Goal: Task Accomplishment & Management: Manage account settings

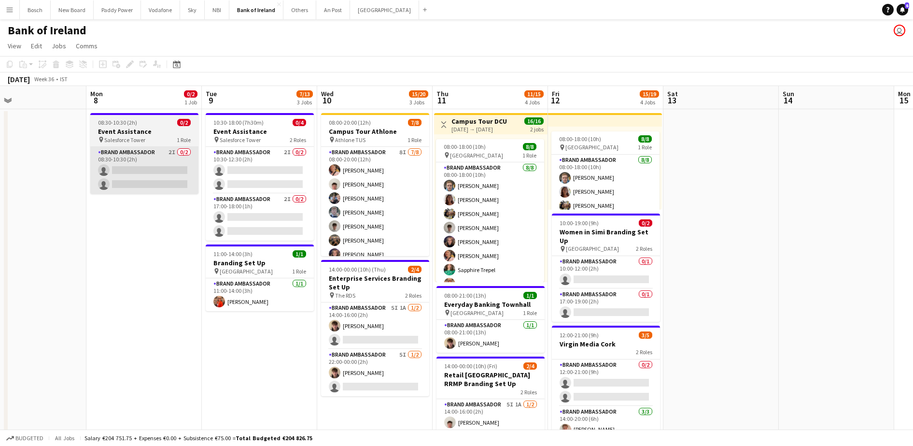
scroll to position [0, 321]
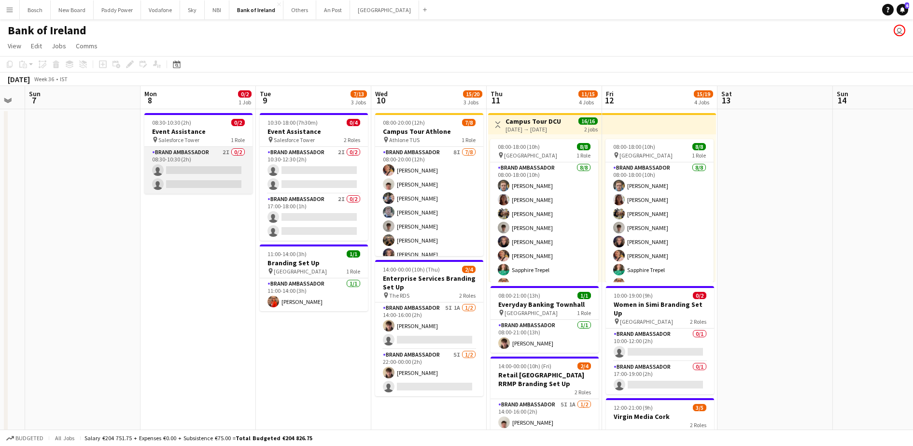
click at [198, 172] on app-card-role "Brand Ambassador 2I 0/2 08:30-10:30 (2h) single-neutral-actions single-neutral-…" at bounding box center [198, 170] width 108 height 47
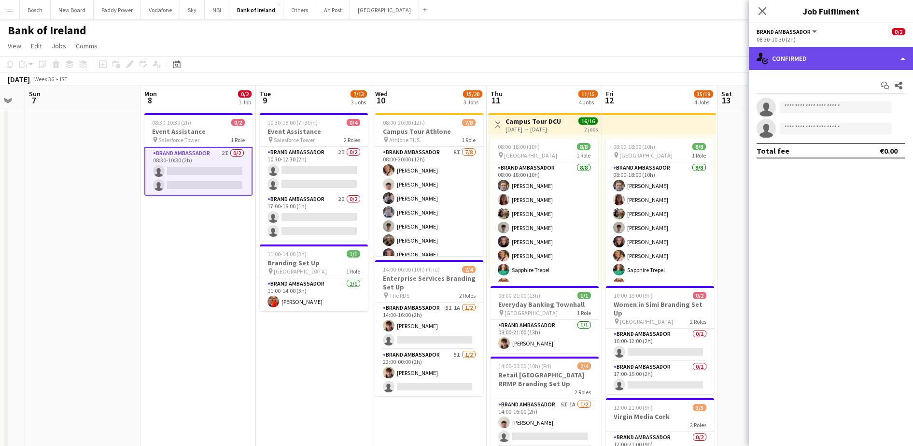
click at [820, 57] on div "single-neutral-actions-check-2 Confirmed" at bounding box center [831, 58] width 164 height 23
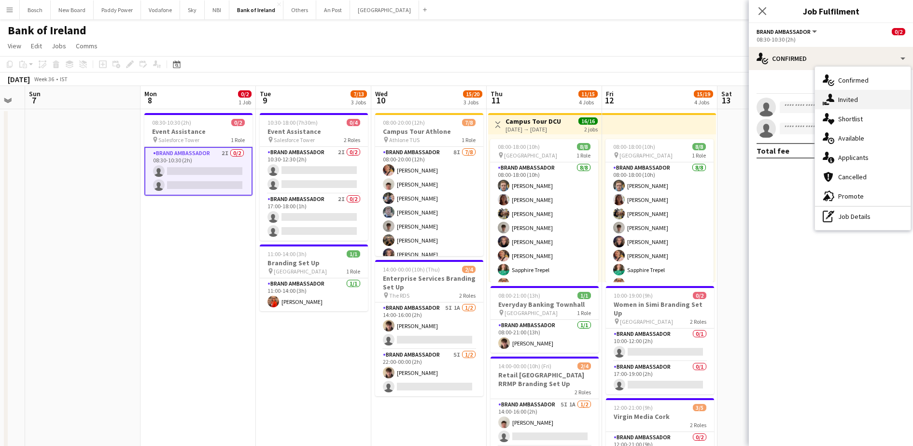
click at [865, 99] on div "single-neutral-actions-share-1 Invited" at bounding box center [863, 99] width 96 height 19
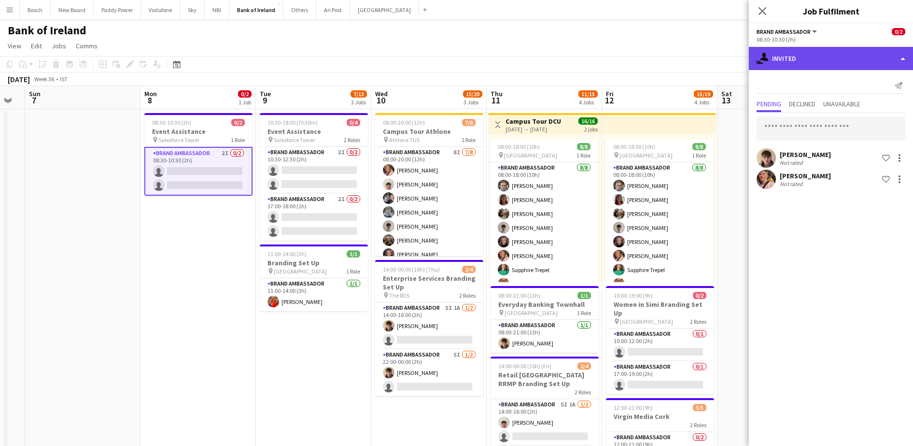
click at [838, 63] on div "single-neutral-actions-share-1 Invited" at bounding box center [831, 58] width 164 height 23
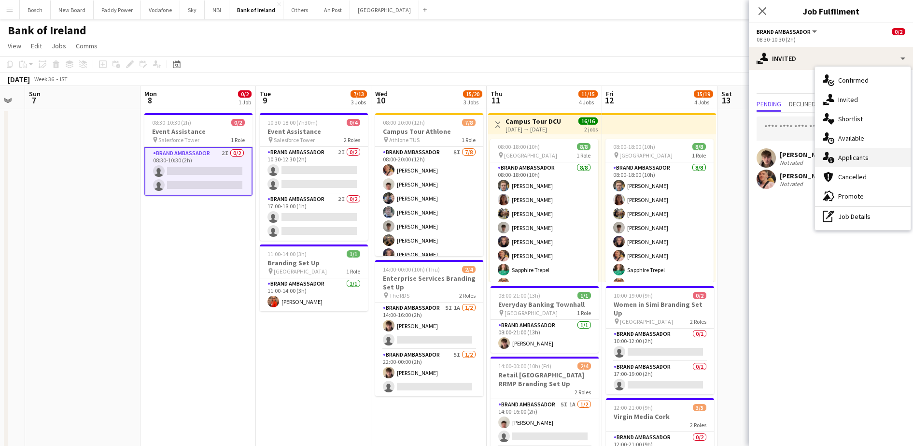
click at [867, 153] on div "single-neutral-actions-information Applicants" at bounding box center [863, 157] width 96 height 19
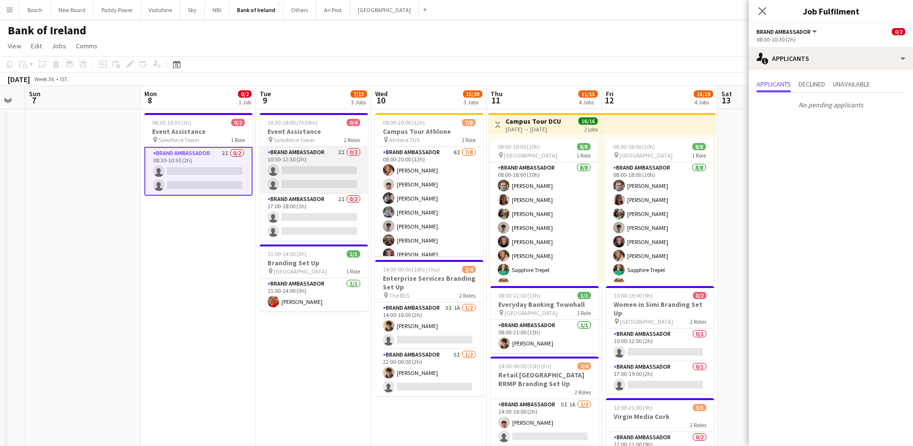
click at [336, 171] on app-card-role "Brand Ambassador 2I 0/2 10:30-12:30 (2h) single-neutral-actions single-neutral-…" at bounding box center [314, 170] width 108 height 47
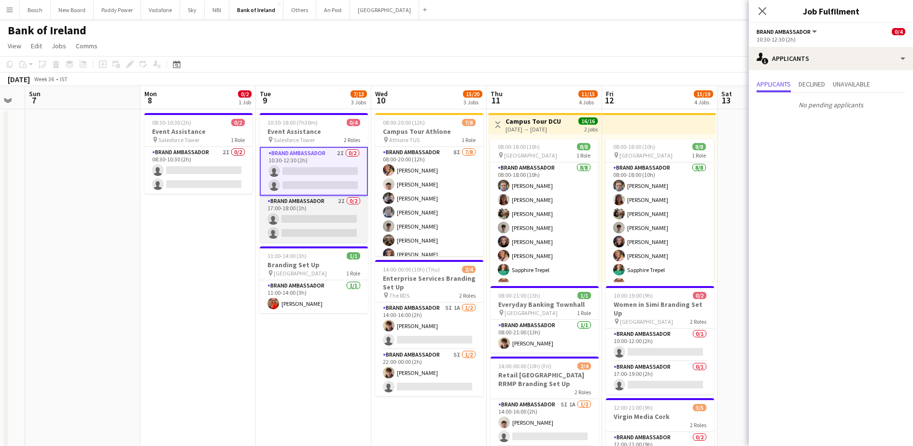
click at [337, 207] on app-card-role "Brand Ambassador 2I 0/2 17:00-18:00 (1h) single-neutral-actions single-neutral-…" at bounding box center [314, 219] width 108 height 47
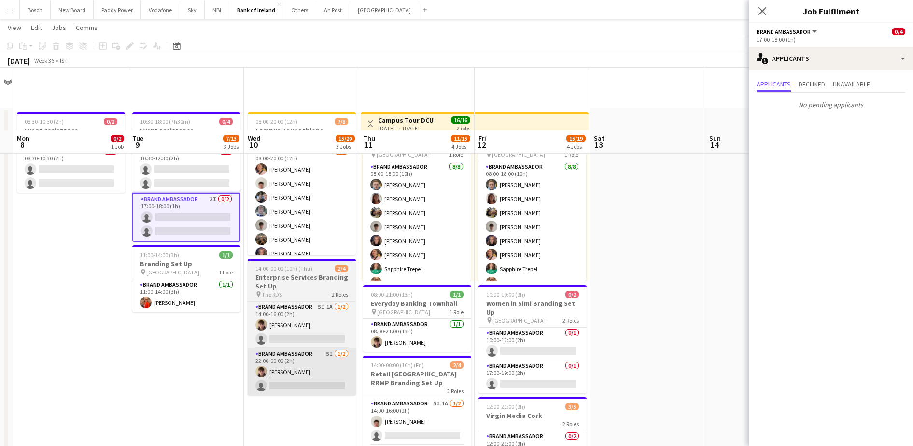
scroll to position [121, 0]
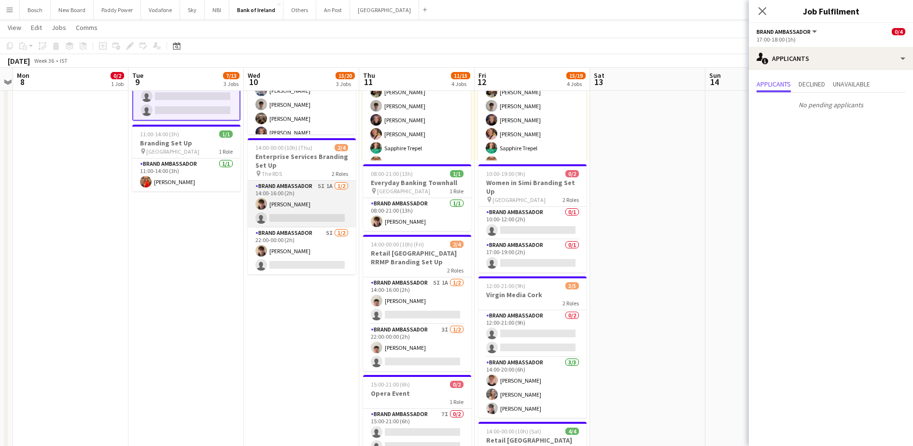
click at [319, 215] on app-card-role "Brand Ambassador 5I 1A 1/2 14:00-16:00 (2h) David Woods single-neutral-actions" at bounding box center [302, 204] width 108 height 47
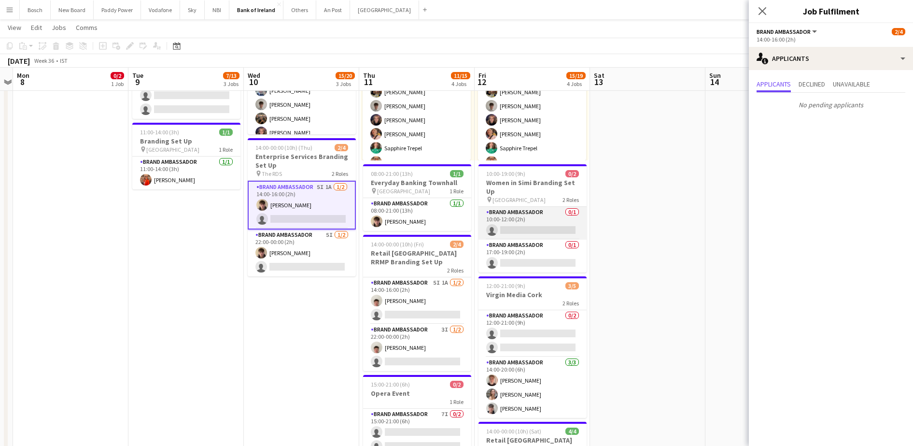
click at [537, 212] on app-card-role "Brand Ambassador 0/1 10:00-12:00 (2h) single-neutral-actions" at bounding box center [533, 223] width 108 height 33
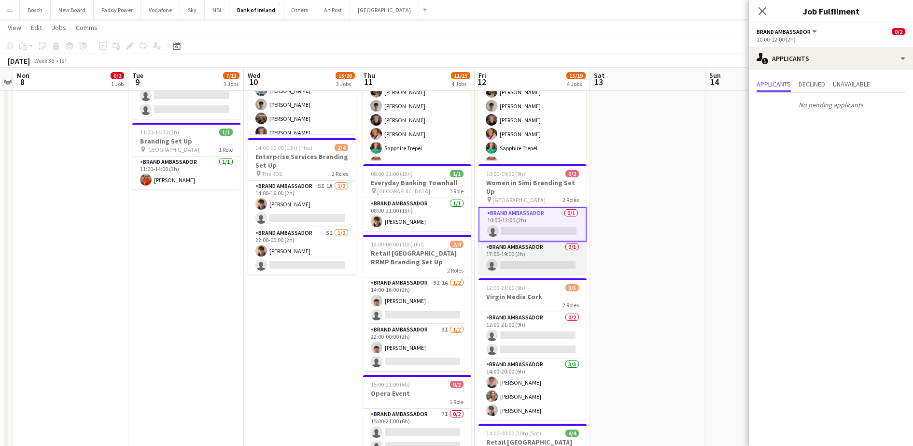
click at [535, 252] on app-card-role "Brand Ambassador 0/1 17:00-19:00 (2h) single-neutral-actions" at bounding box center [533, 257] width 108 height 33
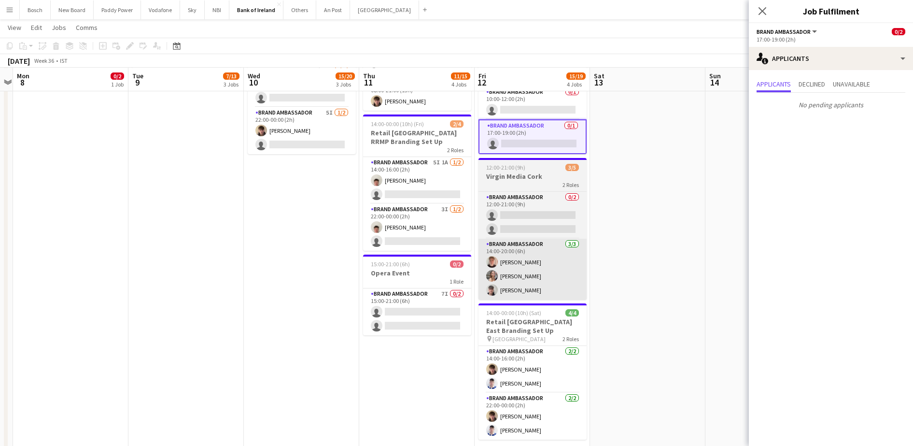
scroll to position [241, 0]
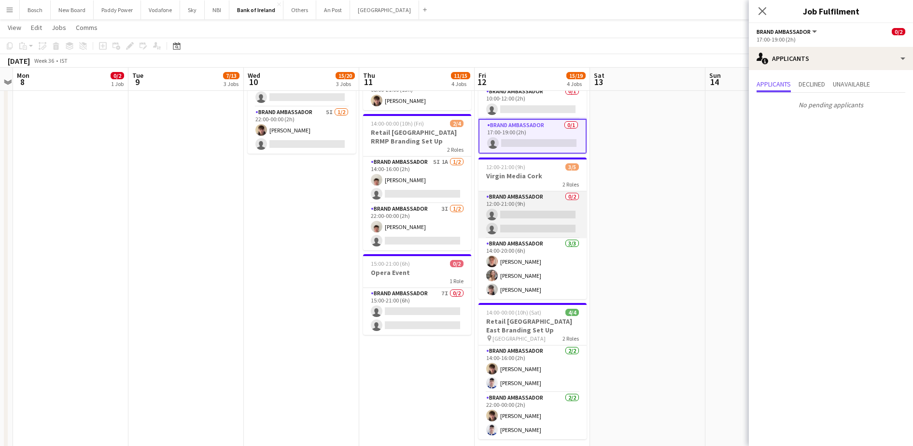
click at [516, 211] on app-card-role "Brand Ambassador 0/2 12:00-21:00 (9h) single-neutral-actions single-neutral-act…" at bounding box center [533, 214] width 108 height 47
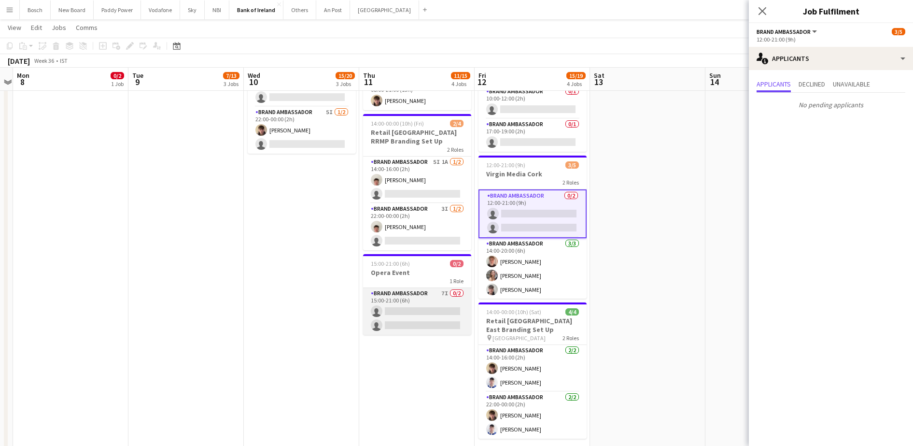
click at [426, 327] on app-card-role "Brand Ambassador 7I 0/2 15:00-21:00 (6h) single-neutral-actions single-neutral-…" at bounding box center [417, 311] width 108 height 47
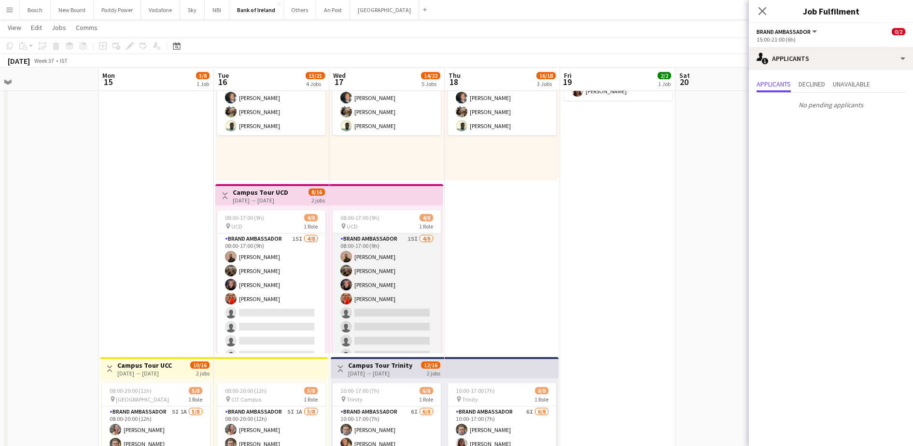
scroll to position [121, 0]
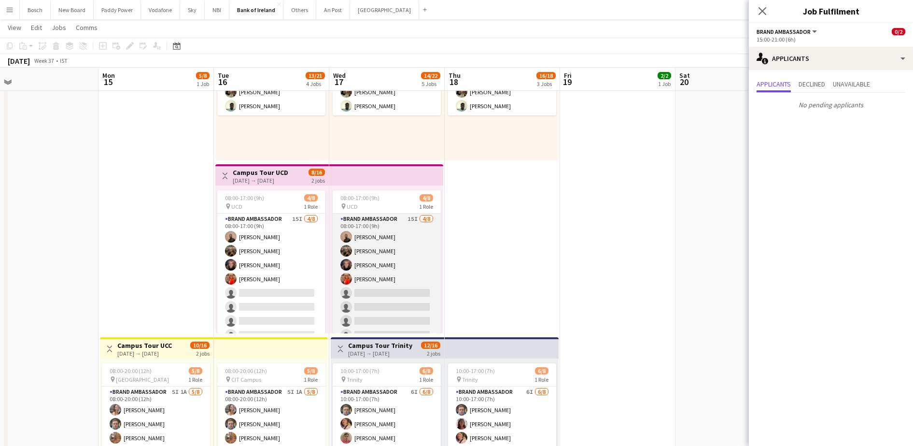
click at [411, 266] on app-card-role "Brand Ambassador 15I [DATE] 08:00-17:00 (9h) [PERSON_NAME] [PERSON_NAME] [PERSO…" at bounding box center [387, 278] width 108 height 131
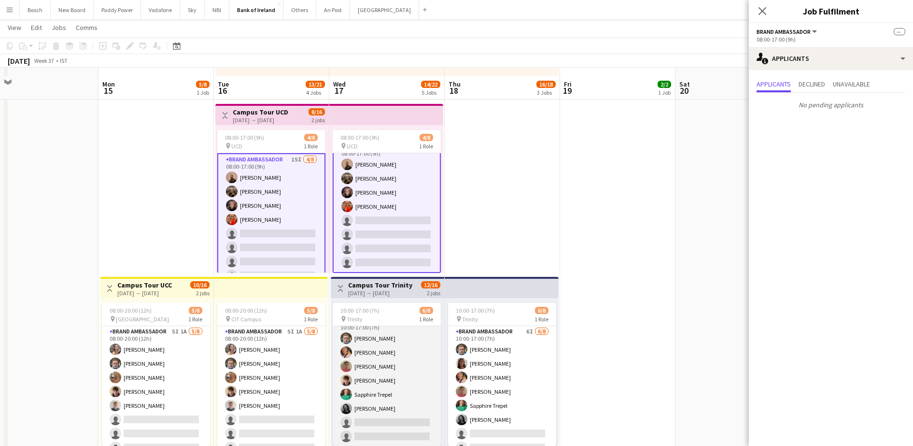
scroll to position [302, 0]
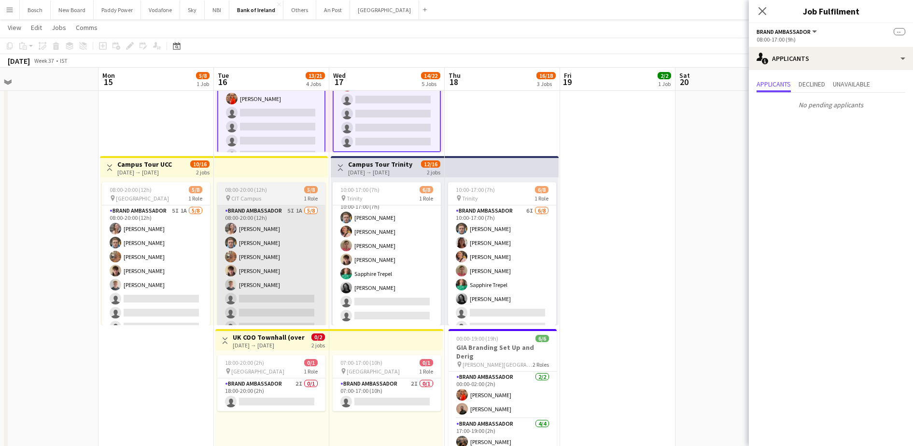
click at [296, 262] on app-card-role "Brand Ambassador 5I 1A [DATE] 08:00-20:00 (12h) [PERSON_NAME] [PERSON_NAME] [PE…" at bounding box center [271, 270] width 108 height 131
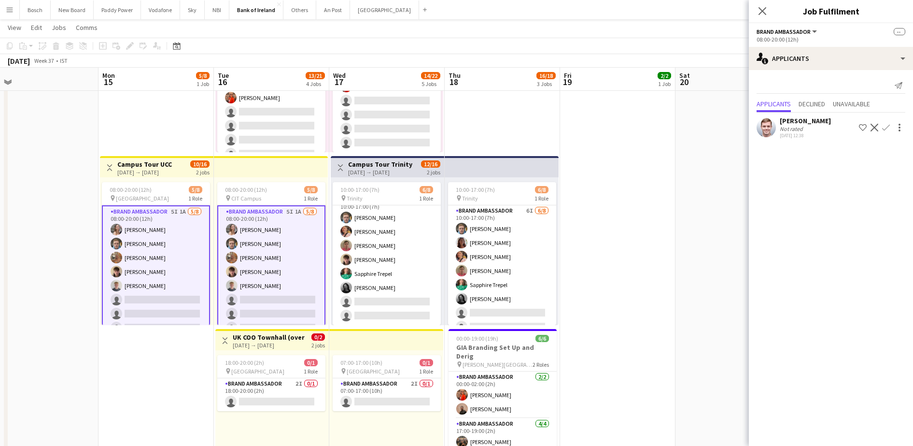
scroll to position [11, 0]
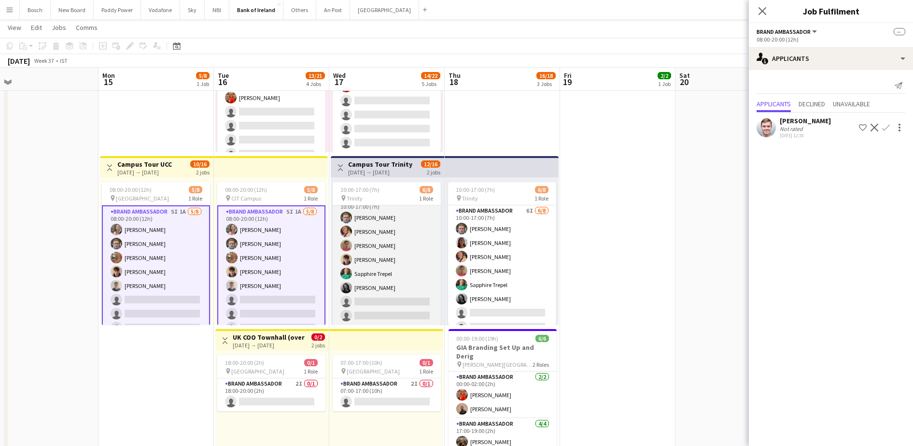
click at [397, 262] on app-card-role "Brand Ambassador 6I 6/8 10:00-17:00 (7h) Dominik Morycki Mark O’Shea Zach Baird…" at bounding box center [387, 259] width 108 height 131
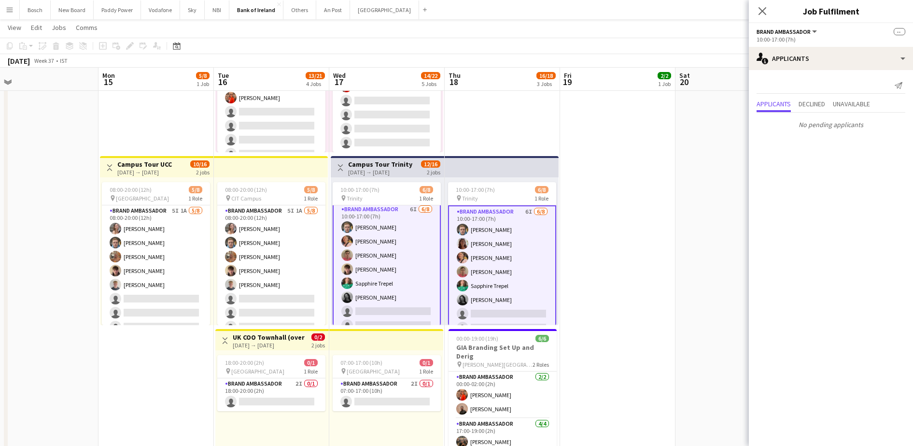
scroll to position [0, 0]
click at [391, 397] on app-card-role "Brand Ambassador 2I 0/1 07:00-17:00 (10h) single-neutral-actions" at bounding box center [387, 394] width 108 height 33
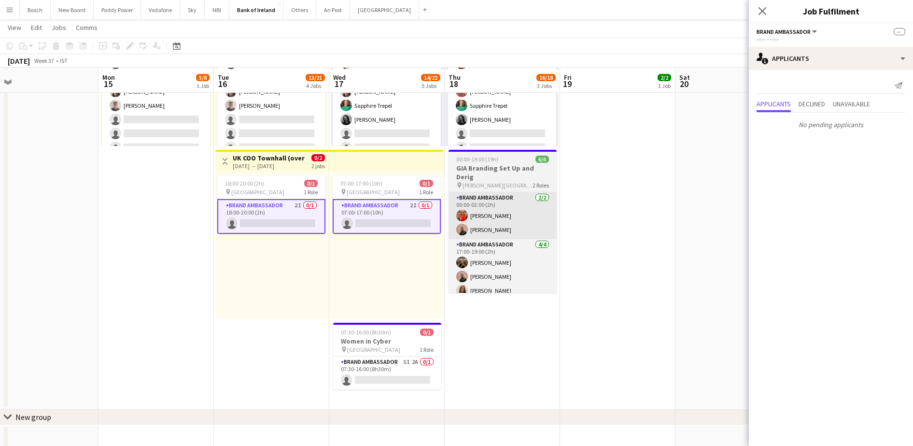
scroll to position [483, 0]
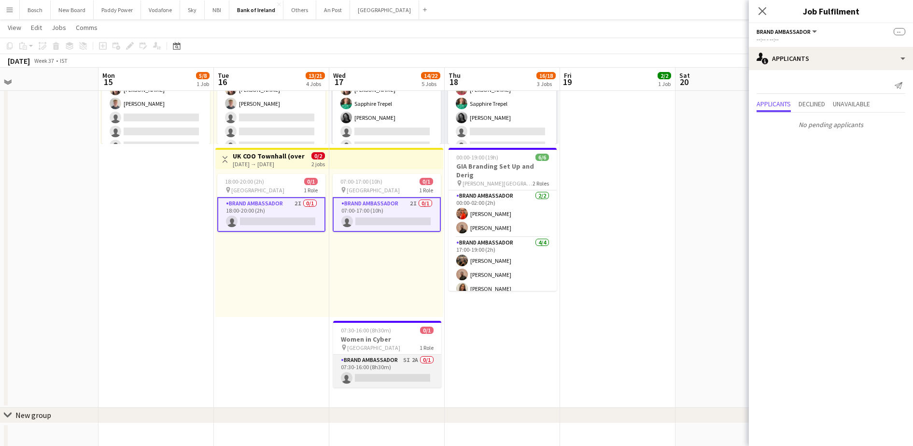
click at [407, 371] on app-card-role "Brand Ambassador 5I 2A 0/1 07:30-16:00 (8h30m) single-neutral-actions" at bounding box center [387, 370] width 108 height 33
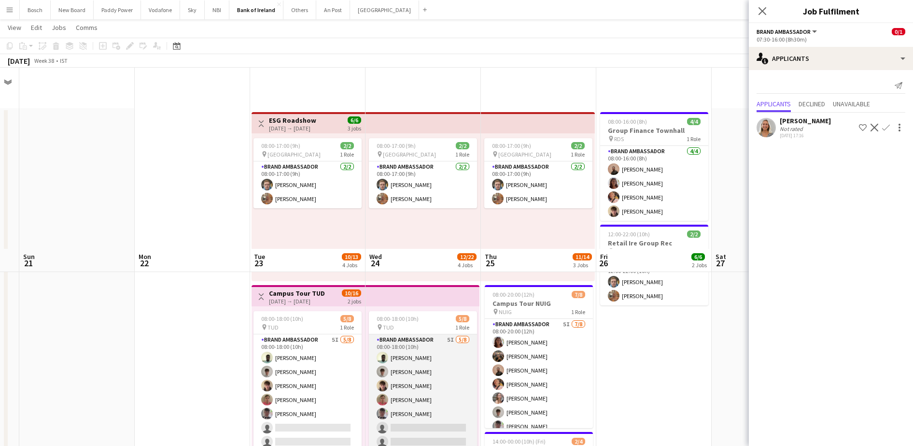
scroll to position [181, 0]
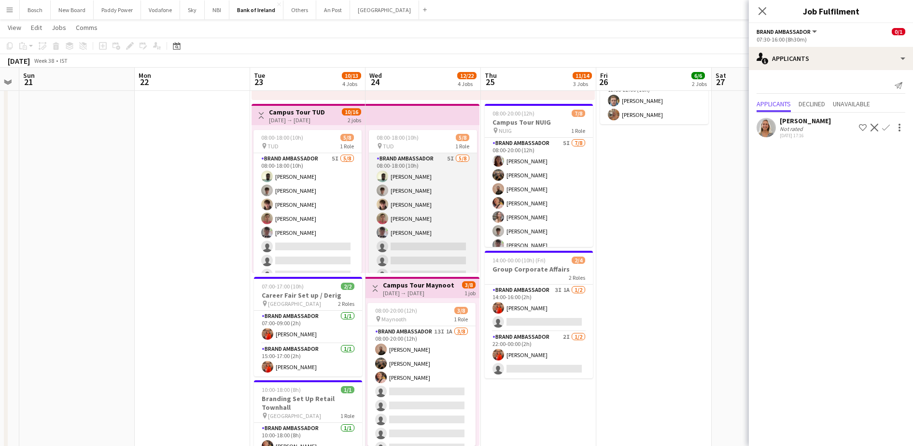
click at [438, 226] on app-card-role "Brand Ambassador 5I 5/8 08:00-18:00 (10h) Daniel Muya Jakub Kula David Woods Za…" at bounding box center [423, 218] width 108 height 131
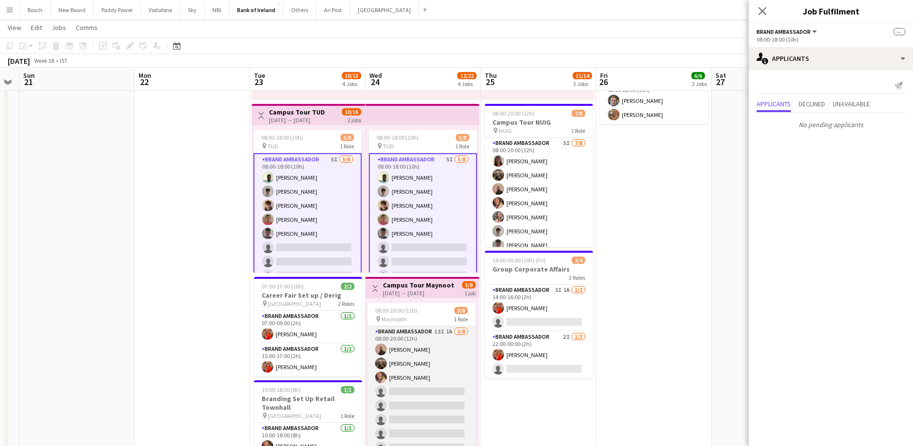
click at [439, 360] on app-card-role "Brand Ambassador 13I 1A [DATE] 08:00-20:00 (12h) [PERSON_NAME] [PERSON_NAME] [P…" at bounding box center [422, 391] width 108 height 131
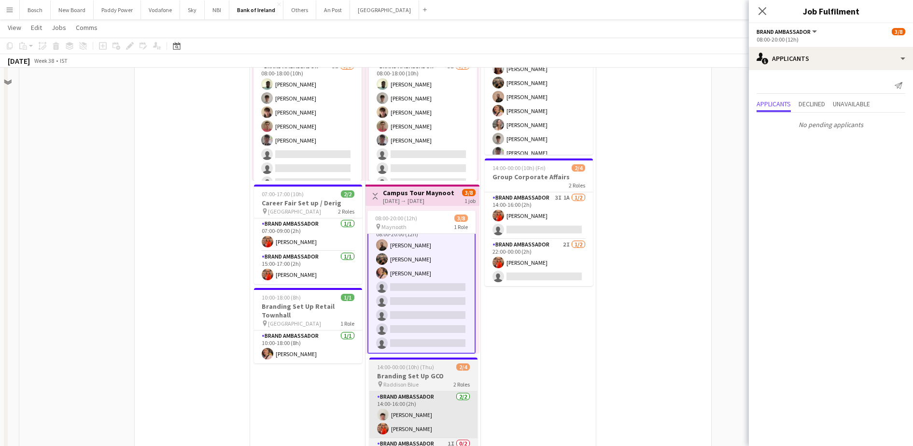
scroll to position [0, 0]
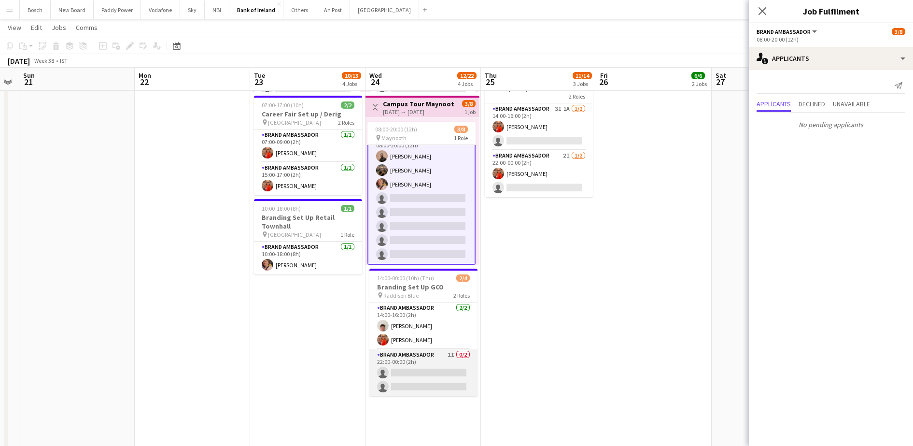
click at [439, 358] on app-card-role "Brand Ambassador 1I 0/2 22:00-00:00 (2h) single-neutral-actions single-neutral-…" at bounding box center [423, 372] width 108 height 47
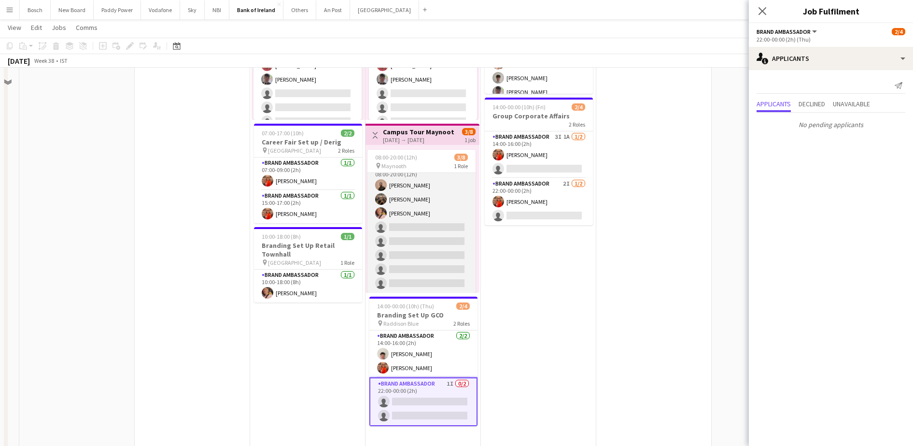
scroll to position [362, 0]
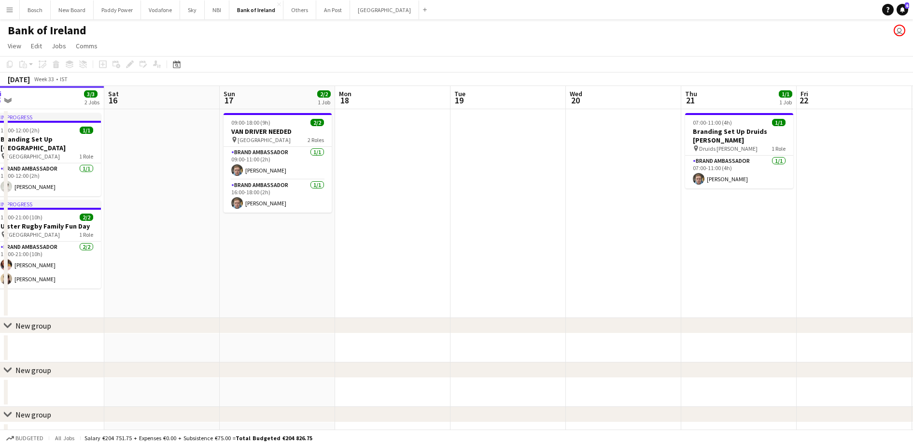
drag, startPoint x: 528, startPoint y: 232, endPoint x: 0, endPoint y: 206, distance: 528.5
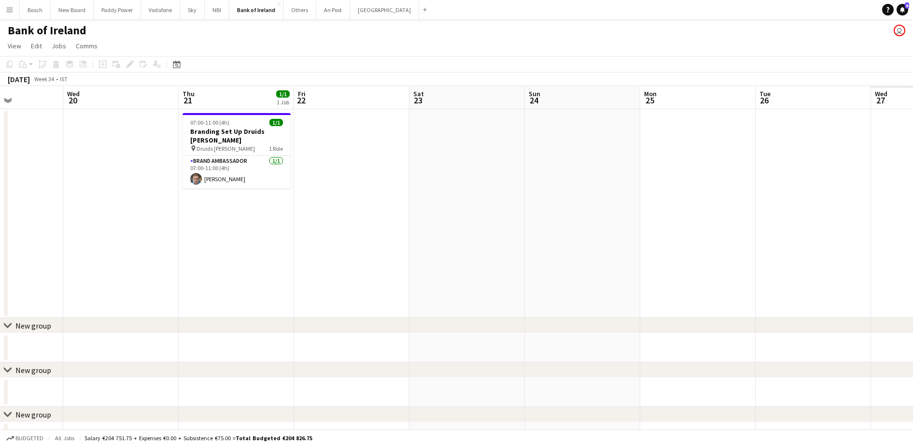
drag, startPoint x: 14, startPoint y: 223, endPoint x: 0, endPoint y: 222, distance: 14.0
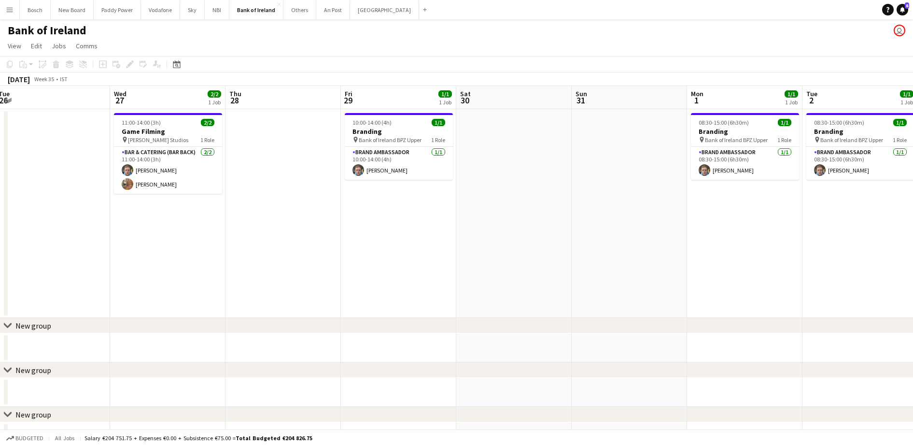
drag, startPoint x: 769, startPoint y: 212, endPoint x: 87, endPoint y: 220, distance: 681.5
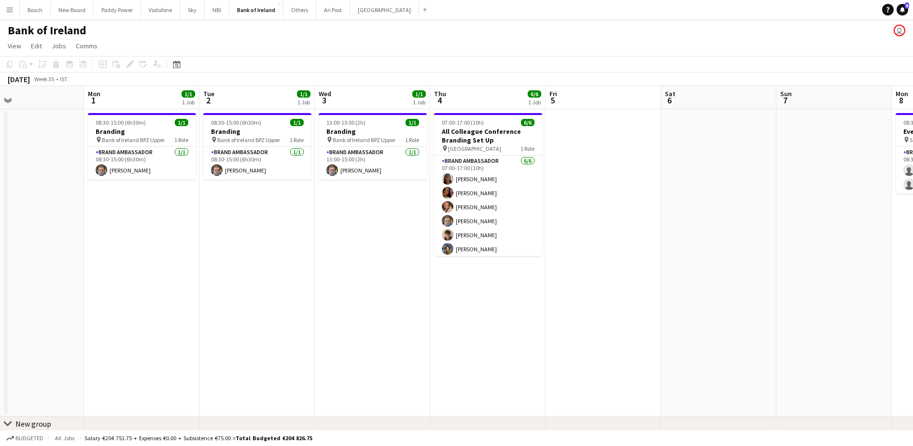
drag, startPoint x: 829, startPoint y: 222, endPoint x: 291, endPoint y: 221, distance: 538.0
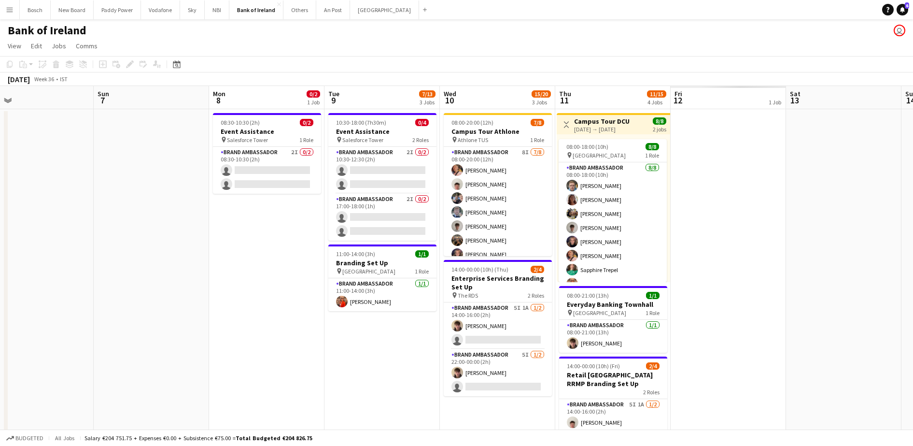
drag, startPoint x: 751, startPoint y: 250, endPoint x: 327, endPoint y: 229, distance: 423.6
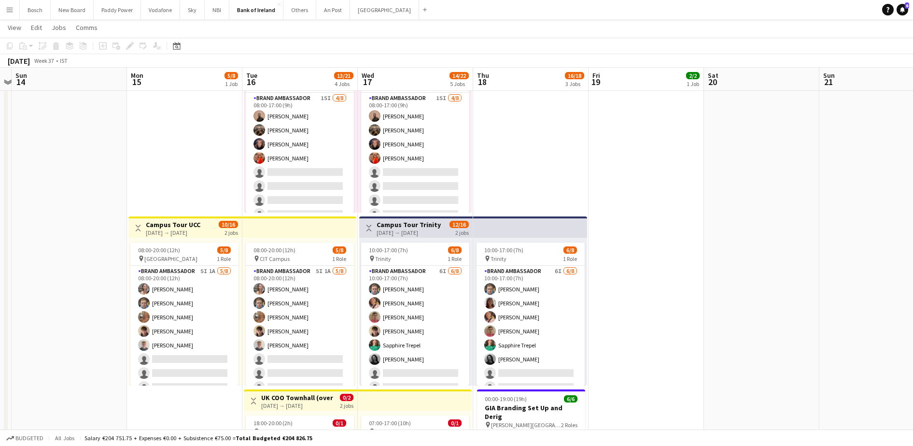
scroll to position [0, 314]
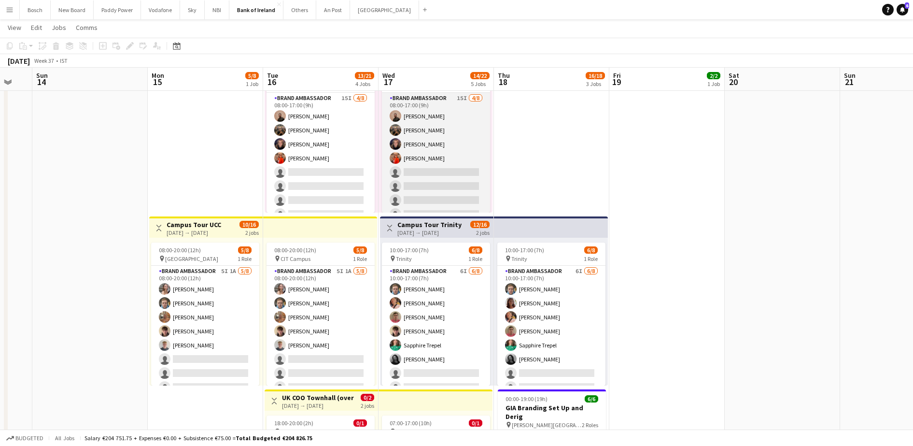
click at [466, 174] on app-card-role "Brand Ambassador 15I [DATE] 08:00-17:00 (9h) [PERSON_NAME] [PERSON_NAME] [PERSO…" at bounding box center [436, 158] width 108 height 131
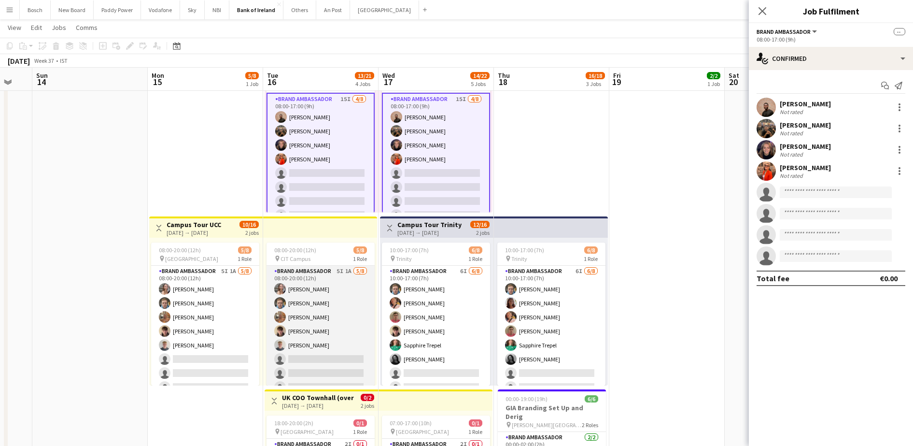
click at [304, 295] on app-card-role "Brand Ambassador 5I 1A [DATE] 08:00-20:00 (12h) [PERSON_NAME] [PERSON_NAME] [PE…" at bounding box center [321, 331] width 108 height 131
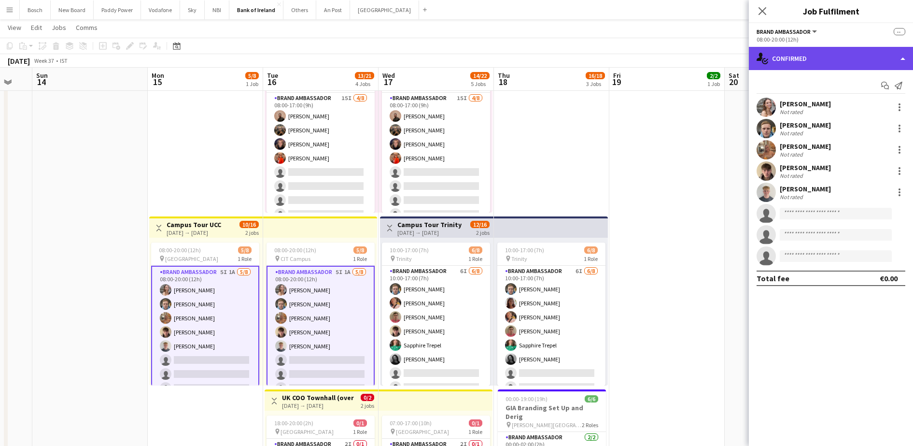
click at [833, 55] on div "single-neutral-actions-check-2 Confirmed" at bounding box center [831, 58] width 164 height 23
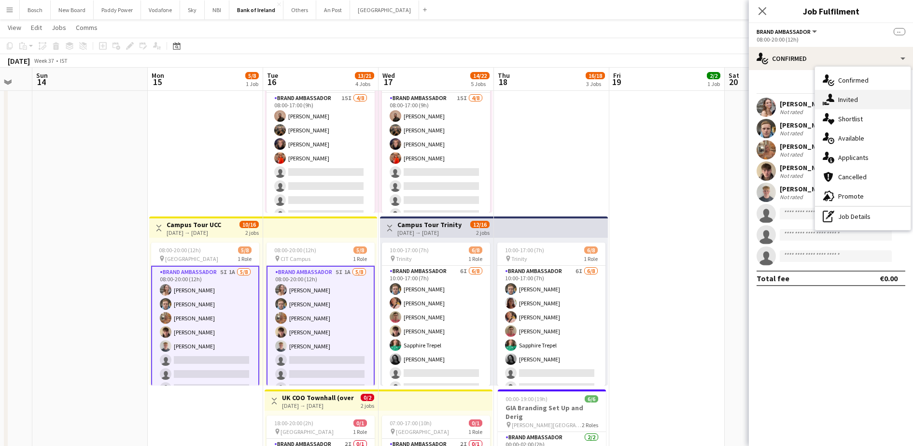
click at [868, 99] on div "single-neutral-actions-share-1 Invited" at bounding box center [863, 99] width 96 height 19
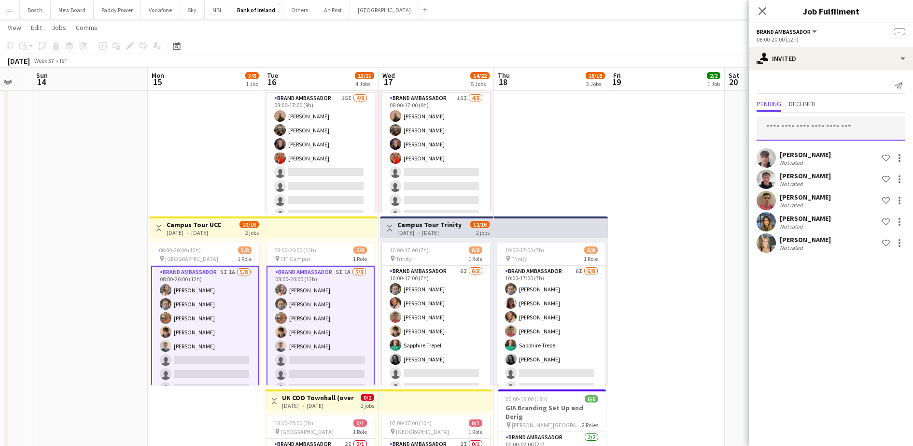
click at [834, 122] on input "text" at bounding box center [831, 128] width 149 height 24
type input "****"
click at [827, 145] on mat-option "[PERSON_NAME] Active [EMAIL_ADDRESS][DOMAIN_NAME]" at bounding box center [831, 155] width 149 height 23
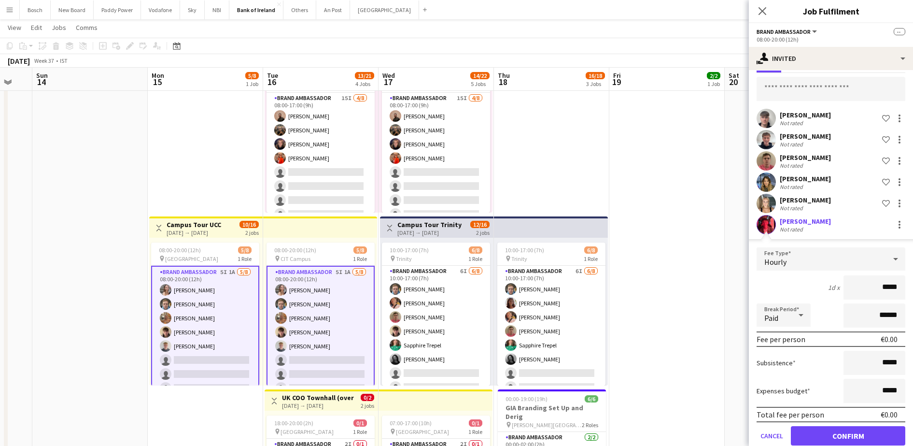
scroll to position [57, 0]
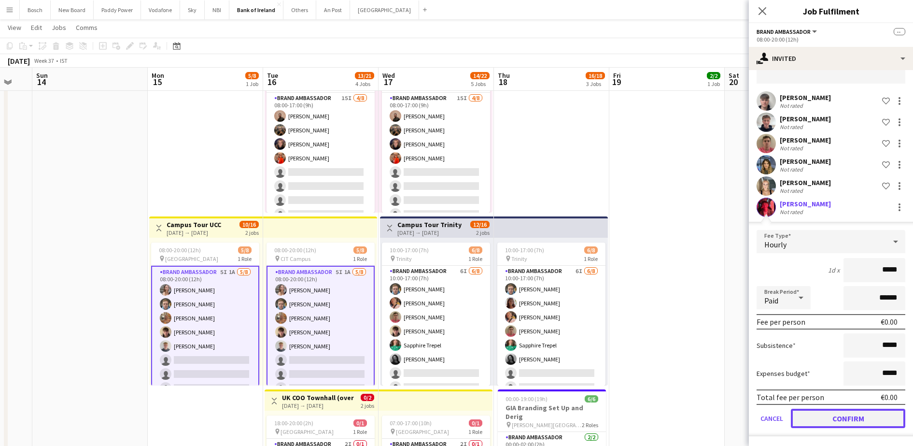
click at [848, 411] on button "Confirm" at bounding box center [848, 418] width 114 height 19
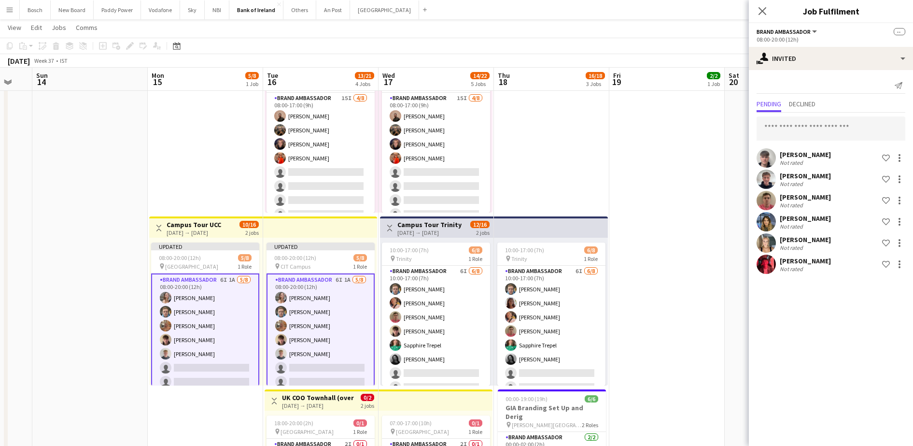
scroll to position [0, 0]
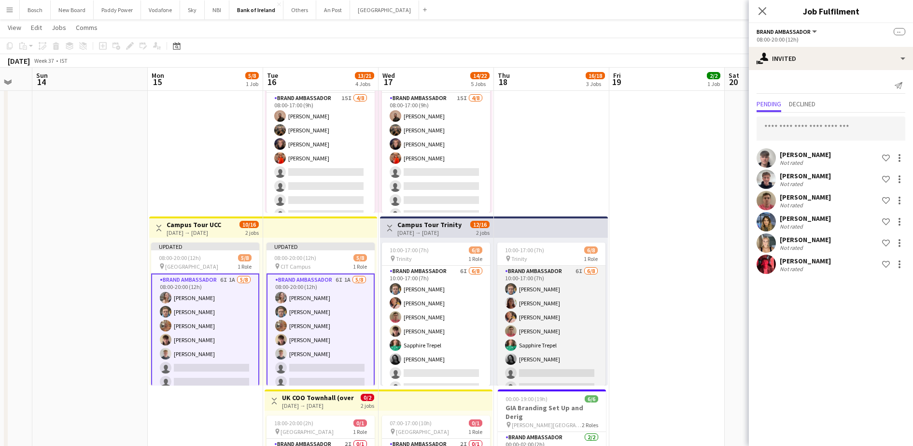
click at [533, 296] on app-card-role "Brand Ambassador 6I [DATE] 10:00-17:00 (7h) [PERSON_NAME] [PERSON_NAME] [PERSON…" at bounding box center [551, 331] width 108 height 131
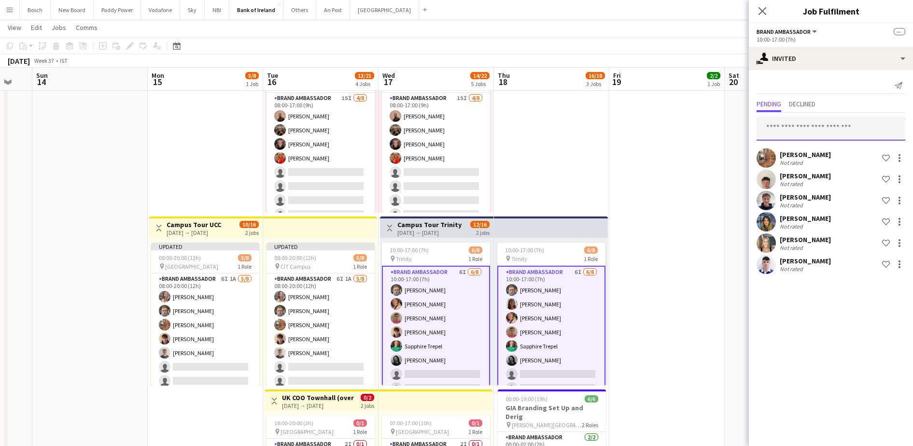
click at [834, 119] on input "text" at bounding box center [831, 128] width 149 height 24
type input "***"
click at [813, 155] on span "[PERSON_NAME] Active" at bounding box center [831, 152] width 133 height 8
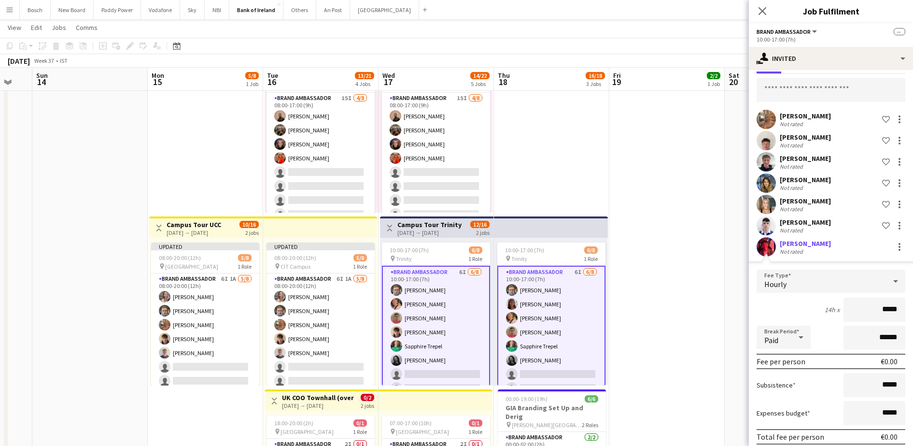
scroll to position [78, 0]
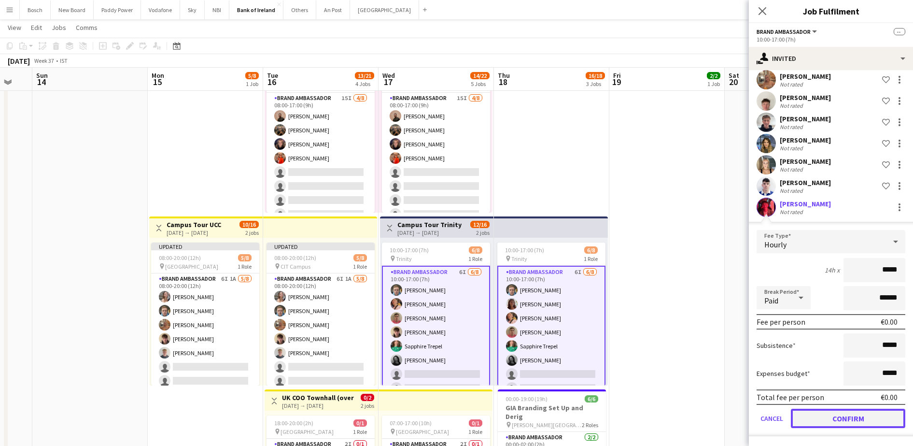
click at [840, 409] on button "Confirm" at bounding box center [848, 418] width 114 height 19
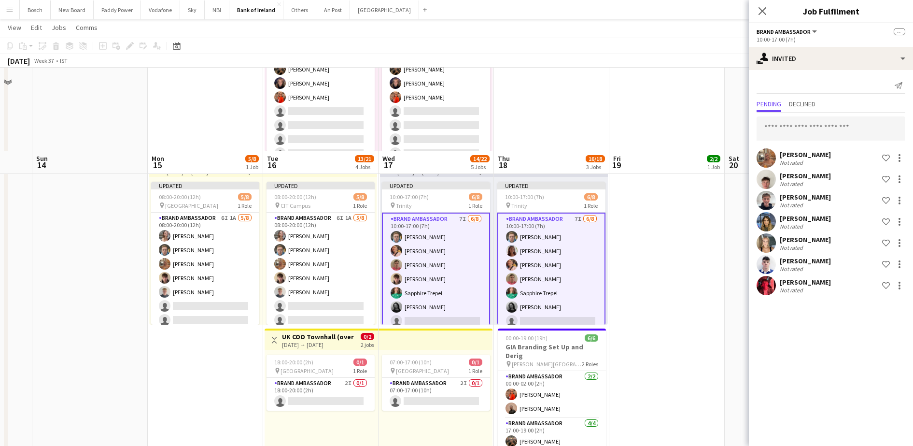
scroll to position [423, 0]
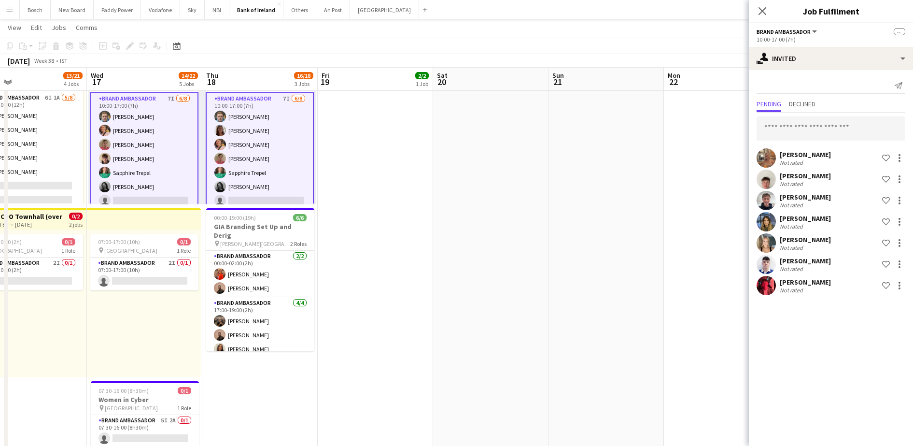
drag, startPoint x: 625, startPoint y: 312, endPoint x: 134, endPoint y: 258, distance: 494.1
click at [134, 258] on app-calendar-viewport "Sat 13 Sun 14 Mon 15 5/8 1 Job Tue 16 13/21 4 Jobs Wed 17 14/22 5 Jobs Thu 18 1…" at bounding box center [456, 448] width 913 height 1667
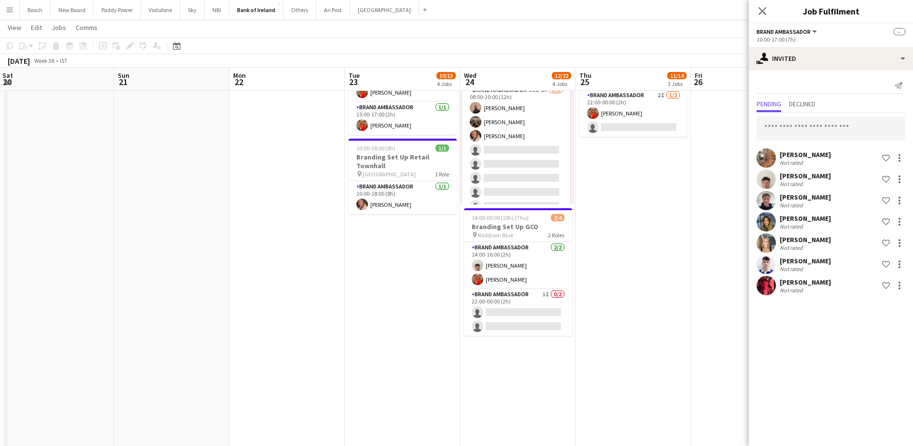
drag, startPoint x: 434, startPoint y: 247, endPoint x: 149, endPoint y: 217, distance: 286.0
click at [149, 217] on app-calendar-viewport "Wed 17 14/22 5 Jobs Thu 18 16/18 3 Jobs Fri 19 2/2 1 Job Sat 20 Sun 21 Mon 22 T…" at bounding box center [456, 448] width 913 height 1667
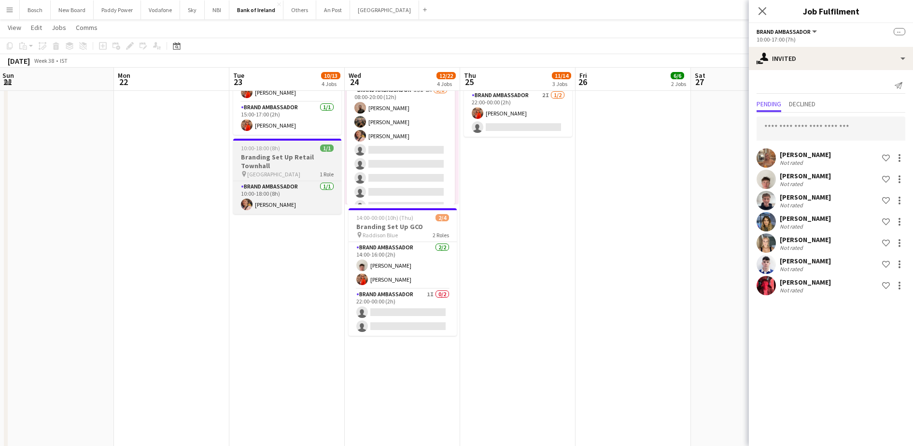
scroll to position [0, 370]
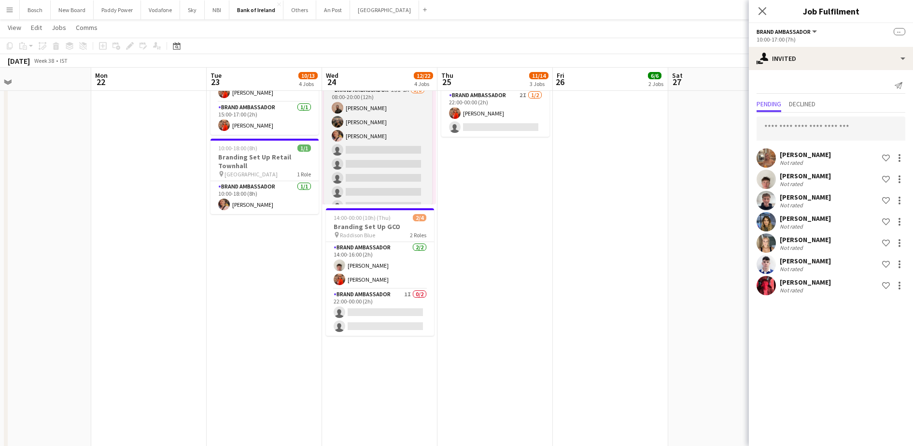
click at [394, 144] on app-card-role "Brand Ambassador 13I 1A [DATE] 08:00-20:00 (12h) [PERSON_NAME] [PERSON_NAME] [P…" at bounding box center [378, 150] width 108 height 131
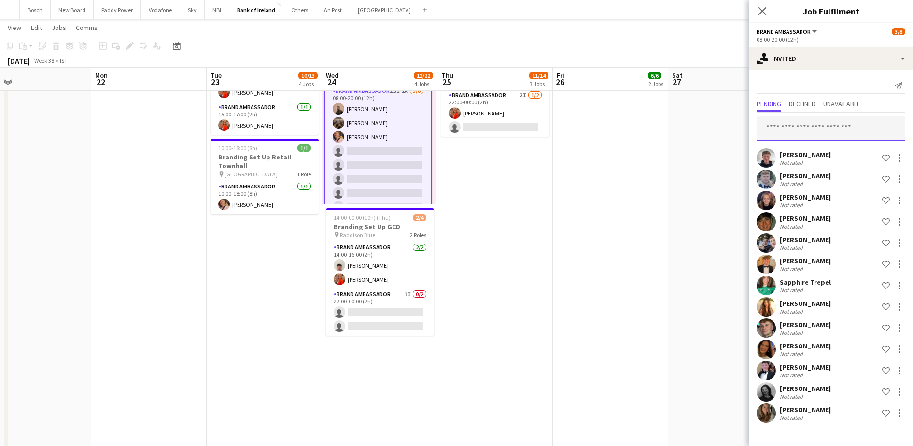
click at [826, 122] on input "text" at bounding box center [831, 128] width 149 height 24
type input "****"
click at [838, 145] on mat-option "[PERSON_NAME] Active [EMAIL_ADDRESS][DOMAIN_NAME]" at bounding box center [831, 155] width 149 height 23
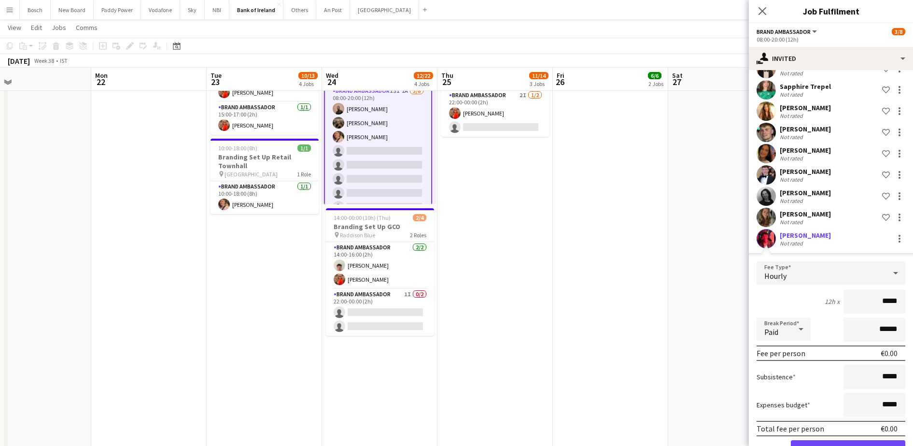
scroll to position [227, 0]
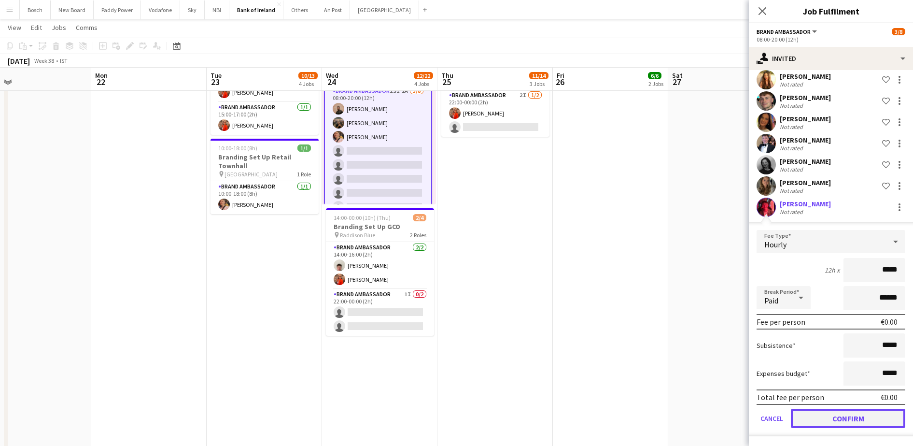
click at [855, 415] on button "Confirm" at bounding box center [848, 418] width 114 height 19
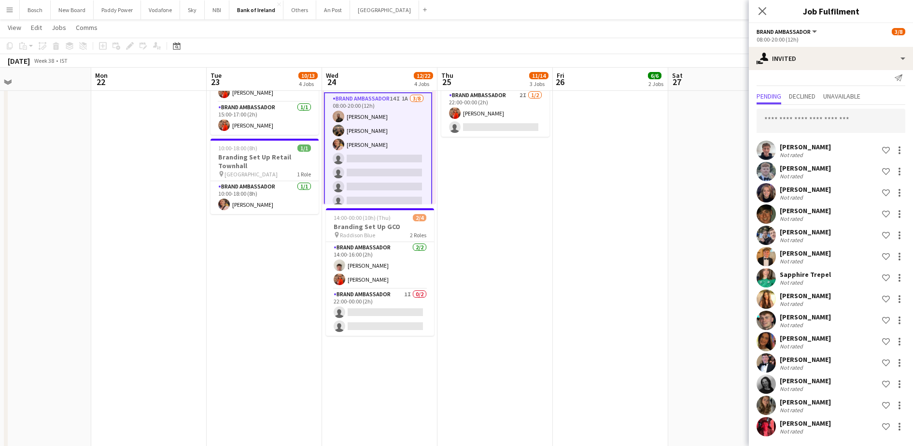
scroll to position [8, 0]
click at [709, 41] on app-toolbar "Copy Paste Paste Ctrl+V Paste with crew Ctrl+Shift+V Paste linked Job [GEOGRAPH…" at bounding box center [456, 46] width 913 height 16
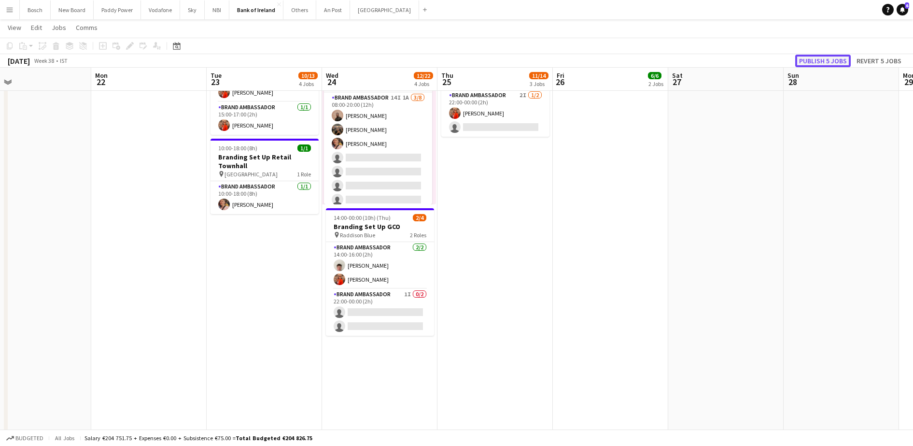
click at [812, 61] on button "Publish 5 jobs" at bounding box center [823, 61] width 56 height 13
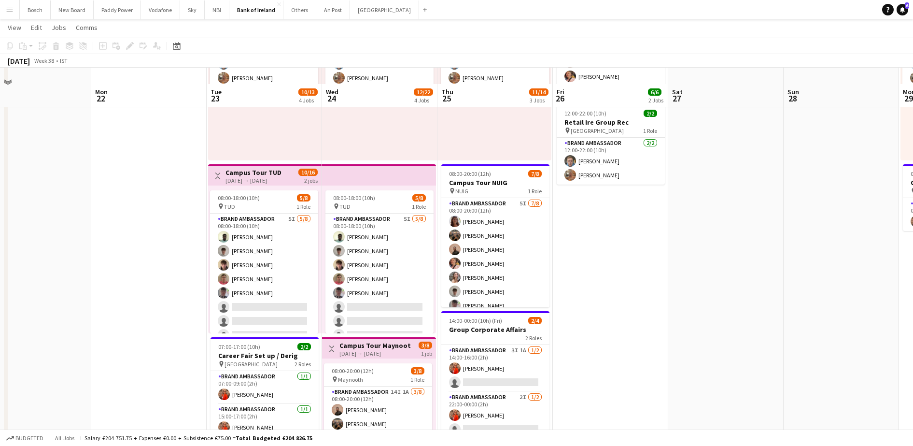
scroll to position [241, 0]
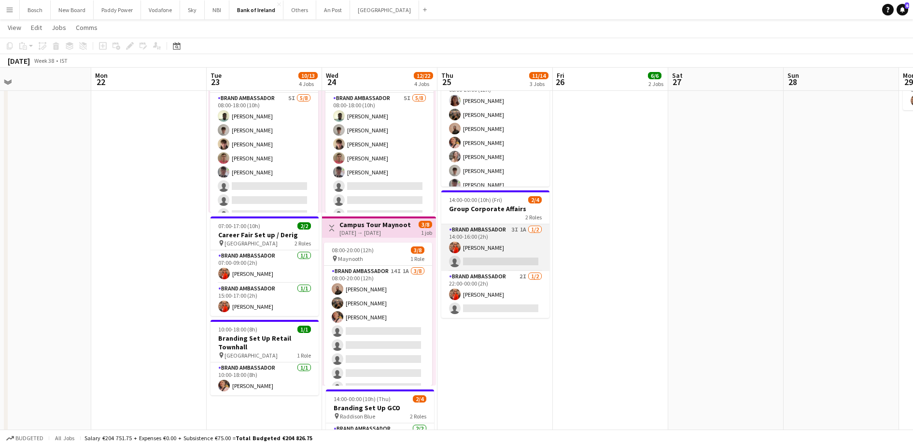
click at [507, 244] on app-card-role "Brand Ambassador 3I 1A [DATE] 14:00-16:00 (2h) [PERSON_NAME] single-neutral-act…" at bounding box center [495, 247] width 108 height 47
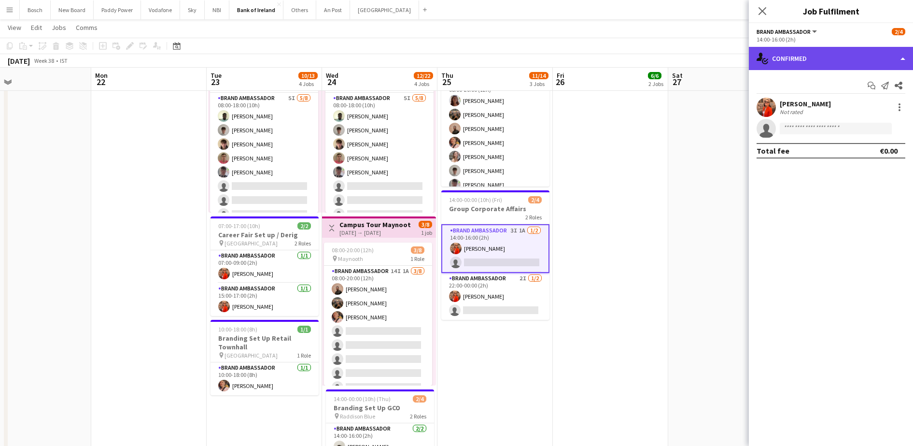
click at [834, 51] on div "single-neutral-actions-check-2 Confirmed" at bounding box center [831, 58] width 164 height 23
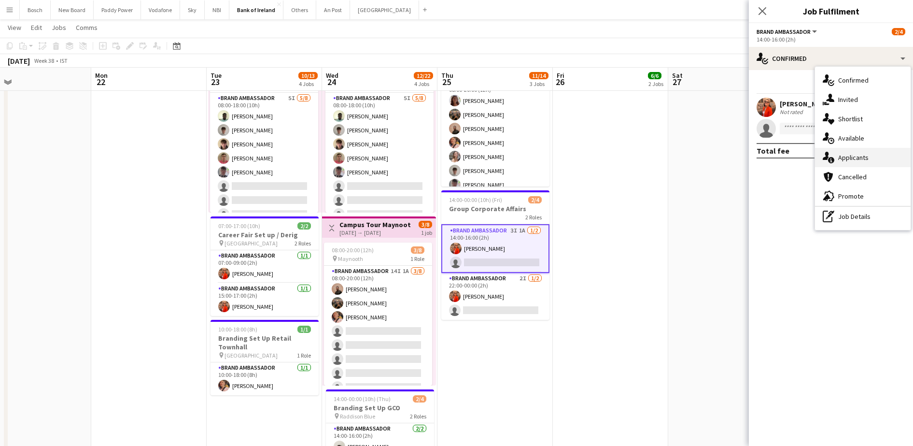
click at [834, 148] on div "single-neutral-actions-information Applicants" at bounding box center [863, 157] width 96 height 19
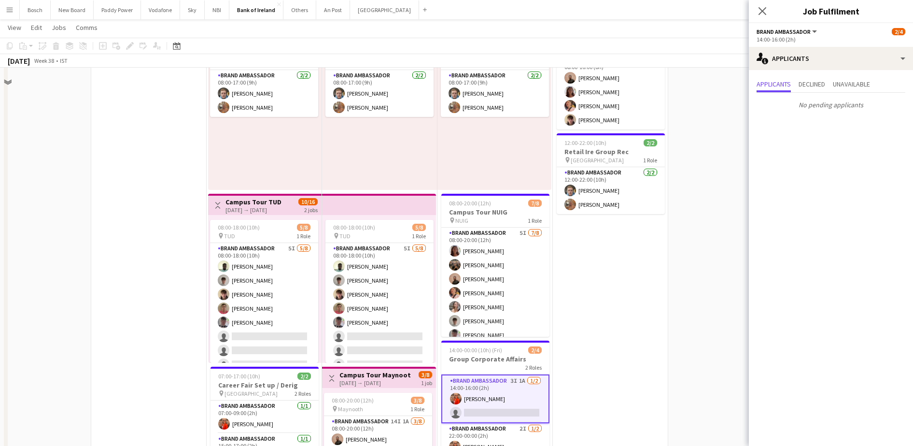
scroll to position [60, 0]
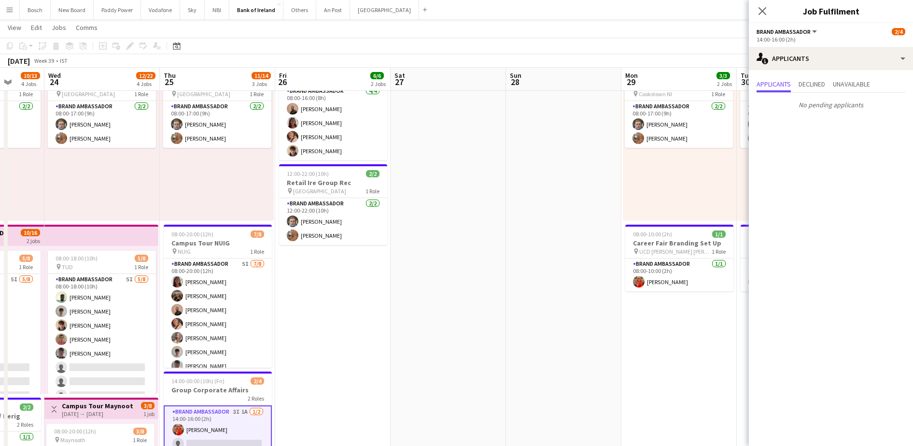
drag, startPoint x: 656, startPoint y: 286, endPoint x: 398, endPoint y: 263, distance: 259.5
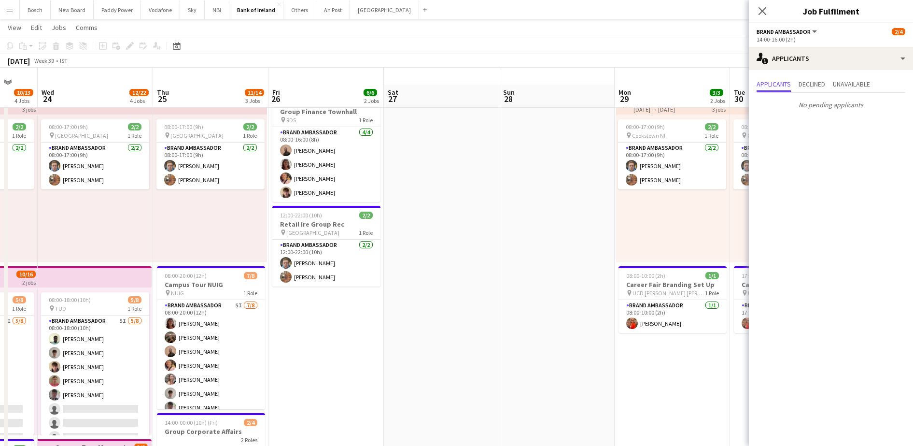
scroll to position [0, 0]
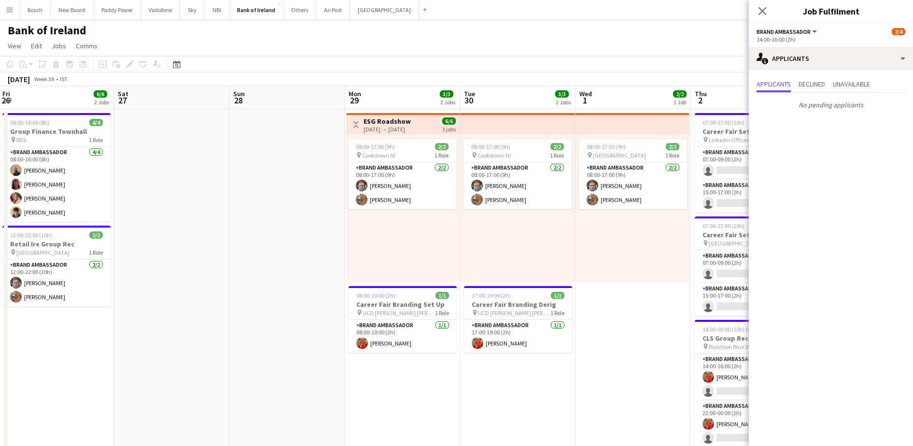
drag, startPoint x: 595, startPoint y: 264, endPoint x: 335, endPoint y: 261, distance: 259.4
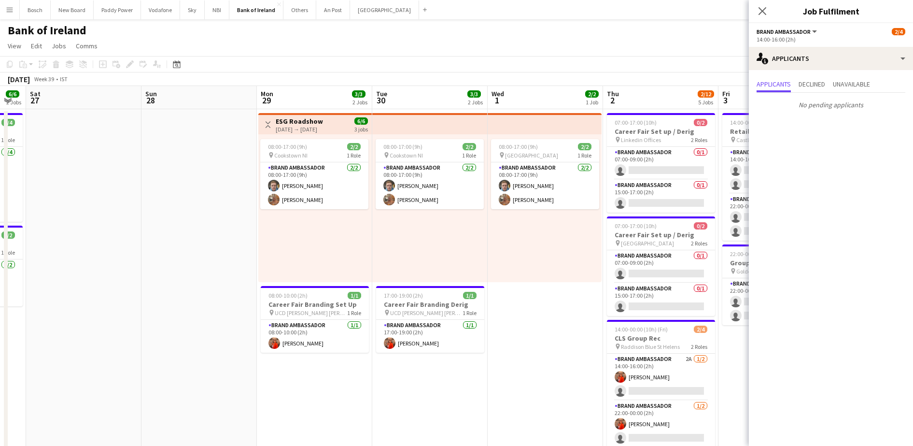
drag, startPoint x: 586, startPoint y: 254, endPoint x: 498, endPoint y: 255, distance: 87.9
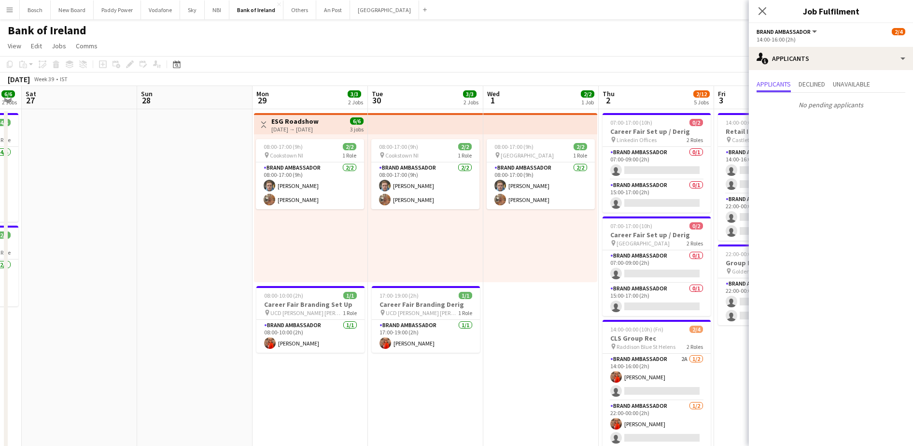
click at [767, 14] on app-icon "Close pop-in" at bounding box center [763, 11] width 12 height 12
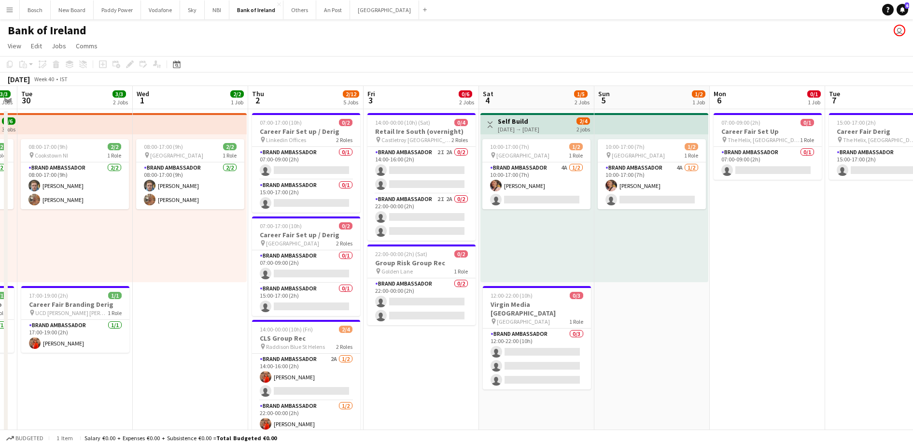
drag, startPoint x: 790, startPoint y: 309, endPoint x: 620, endPoint y: 300, distance: 169.7
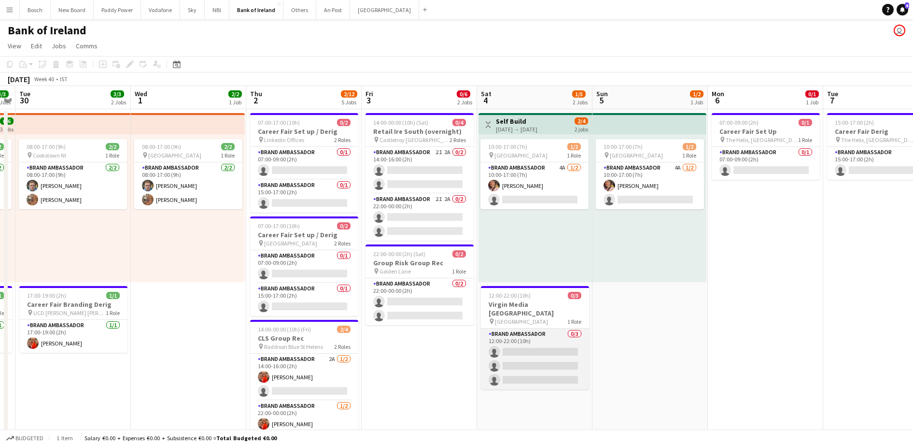
click at [578, 356] on app-card-role "Brand Ambassador 0/3 12:00-22:00 (10h) single-neutral-actions single-neutral-ac…" at bounding box center [535, 358] width 108 height 61
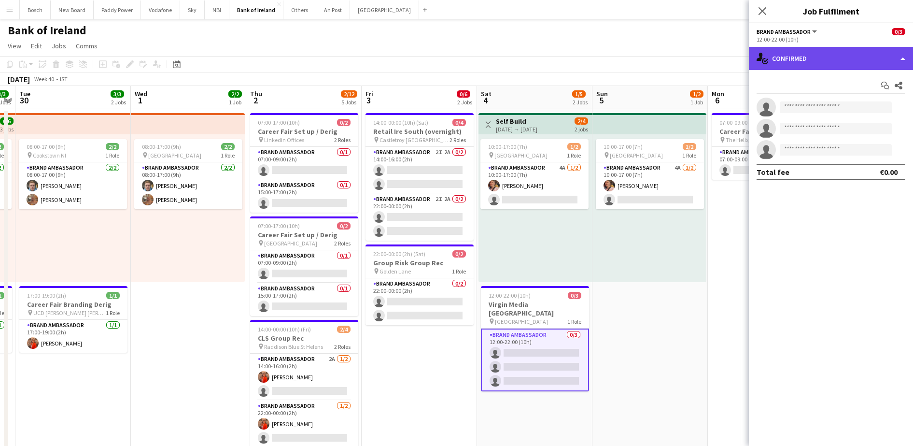
click at [786, 61] on div "single-neutral-actions-check-2 Confirmed" at bounding box center [831, 58] width 164 height 23
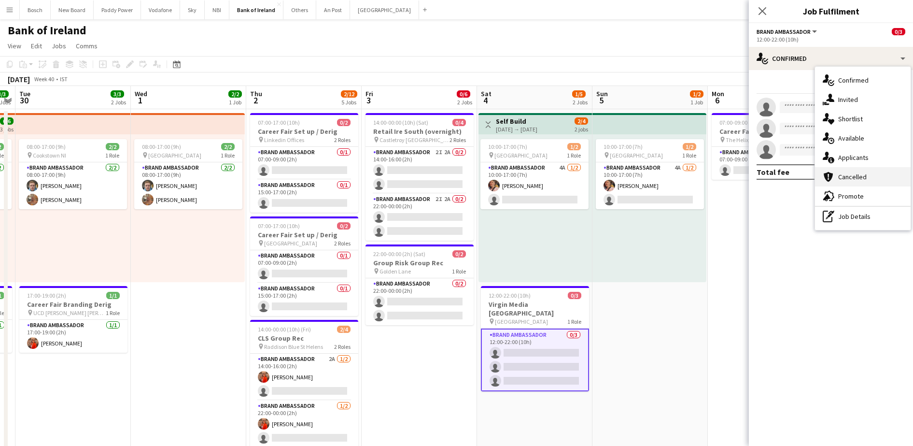
click at [879, 172] on div "cancellation Cancelled" at bounding box center [863, 176] width 96 height 19
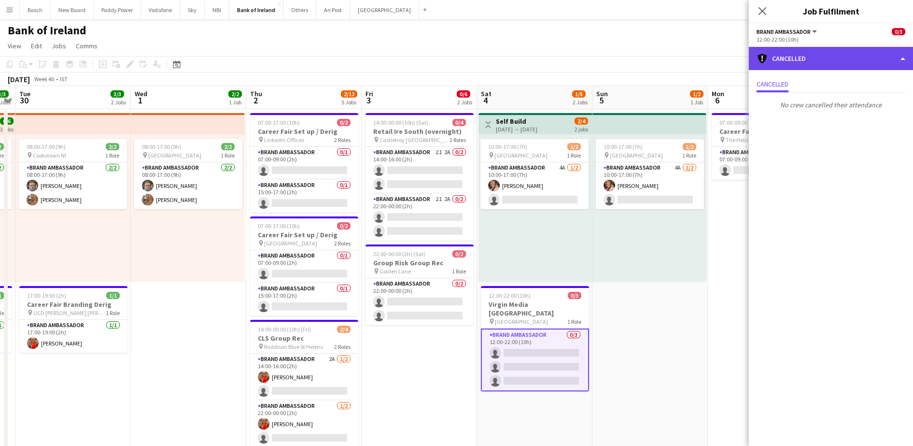
click at [822, 58] on div "cancellation Cancelled" at bounding box center [831, 58] width 164 height 23
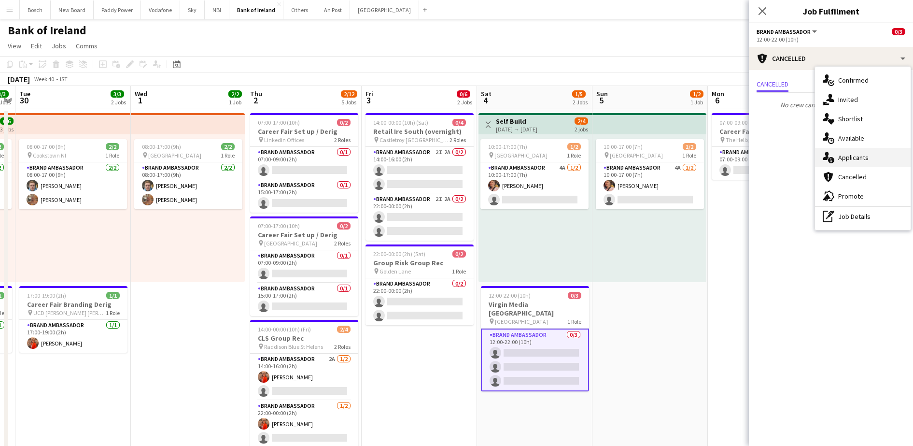
click at [874, 153] on div "single-neutral-actions-information Applicants" at bounding box center [863, 157] width 96 height 19
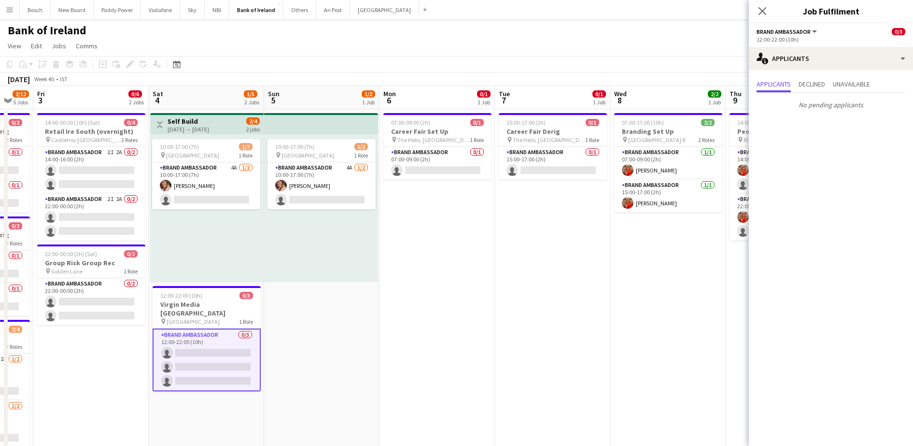
drag, startPoint x: 703, startPoint y: 260, endPoint x: 376, endPoint y: 241, distance: 327.5
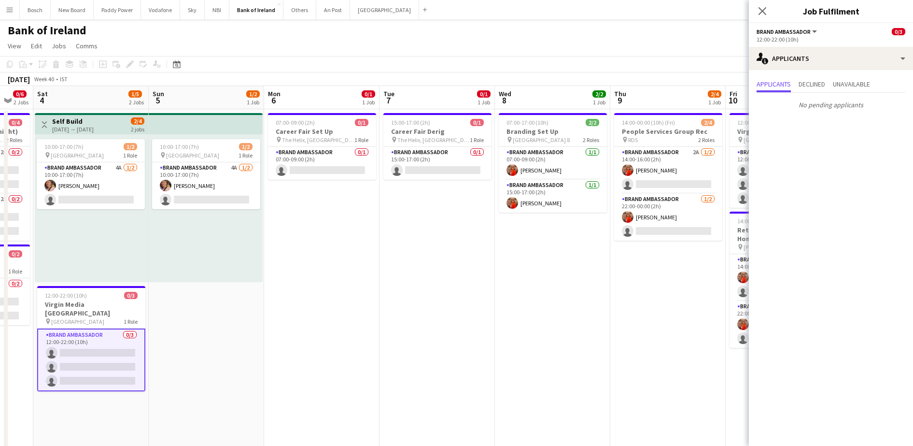
drag, startPoint x: 607, startPoint y: 280, endPoint x: 446, endPoint y: 265, distance: 161.0
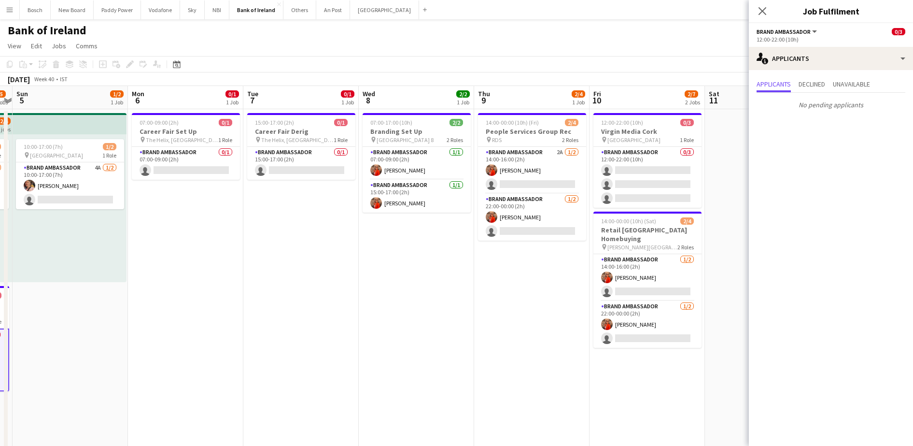
drag, startPoint x: 535, startPoint y: 299, endPoint x: 470, endPoint y: 294, distance: 64.9
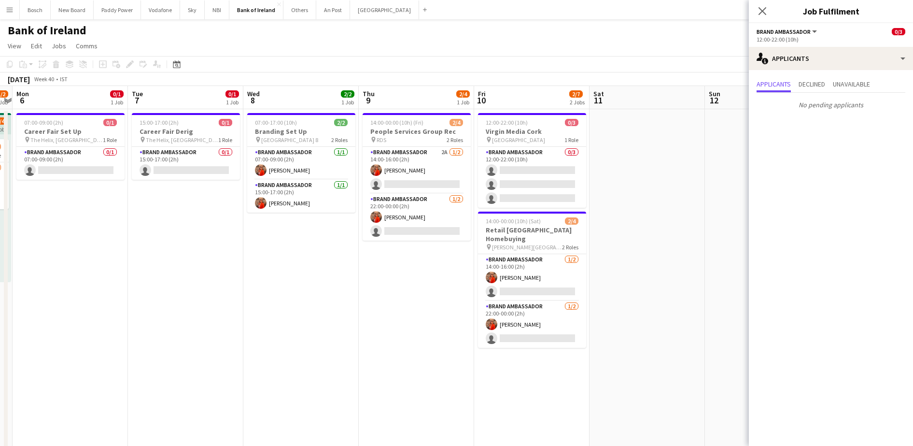
scroll to position [0, 283]
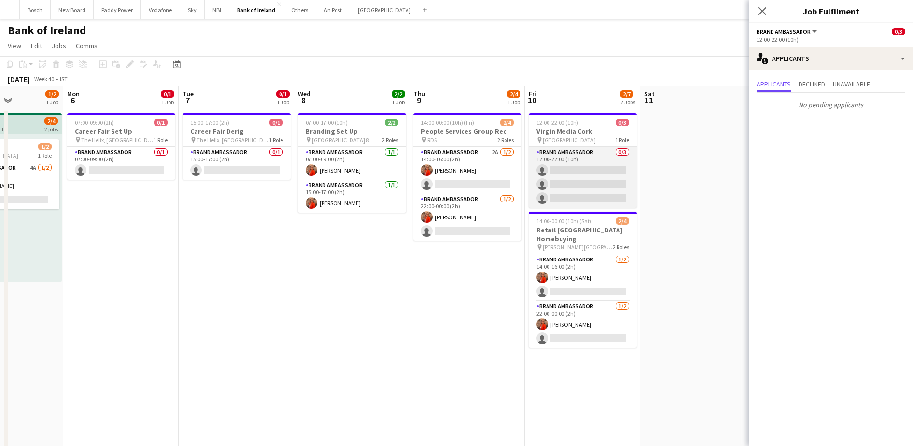
click at [597, 191] on app-card-role "Brand Ambassador 0/3 12:00-22:00 (10h) single-neutral-actions single-neutral-ac…" at bounding box center [583, 177] width 108 height 61
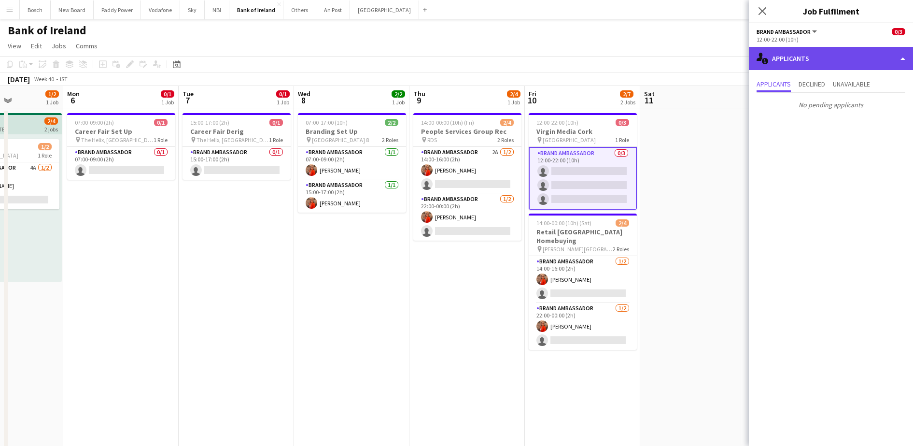
click at [856, 63] on div "single-neutral-actions-information Applicants" at bounding box center [831, 58] width 164 height 23
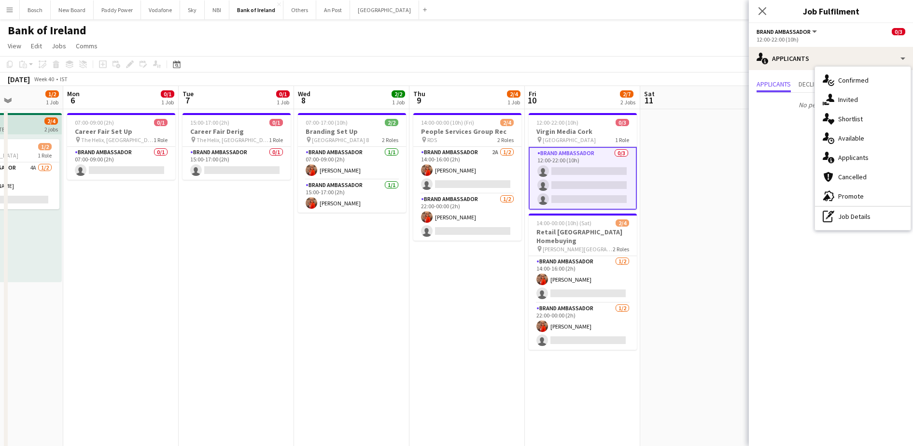
click at [866, 99] on div "single-neutral-actions-share-1 Invited" at bounding box center [863, 99] width 96 height 19
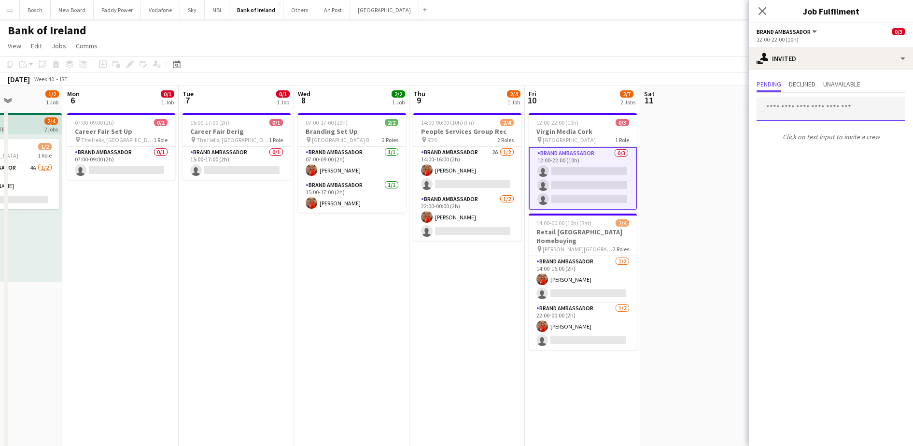
click at [857, 116] on input "text" at bounding box center [831, 109] width 149 height 24
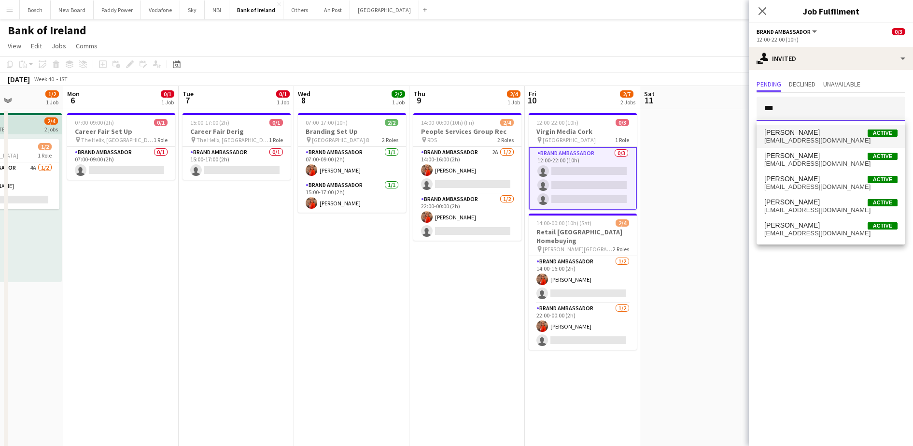
type input "***"
click at [829, 132] on span "[PERSON_NAME] Active" at bounding box center [831, 132] width 133 height 8
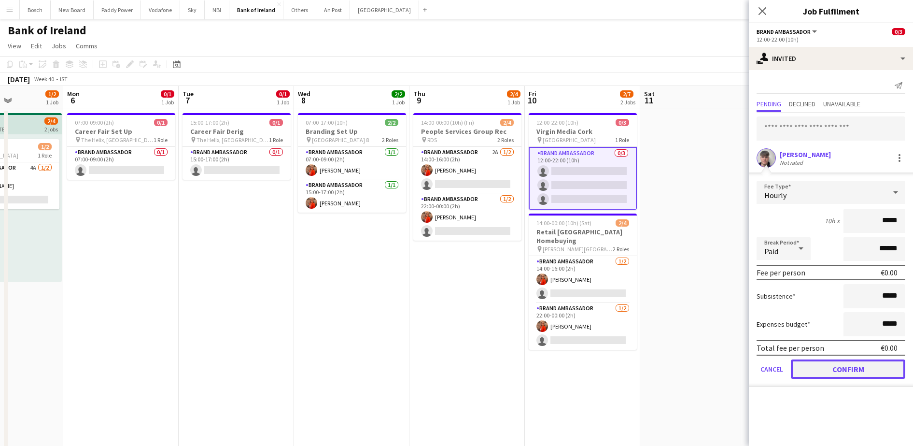
click at [861, 365] on button "Confirm" at bounding box center [848, 368] width 114 height 19
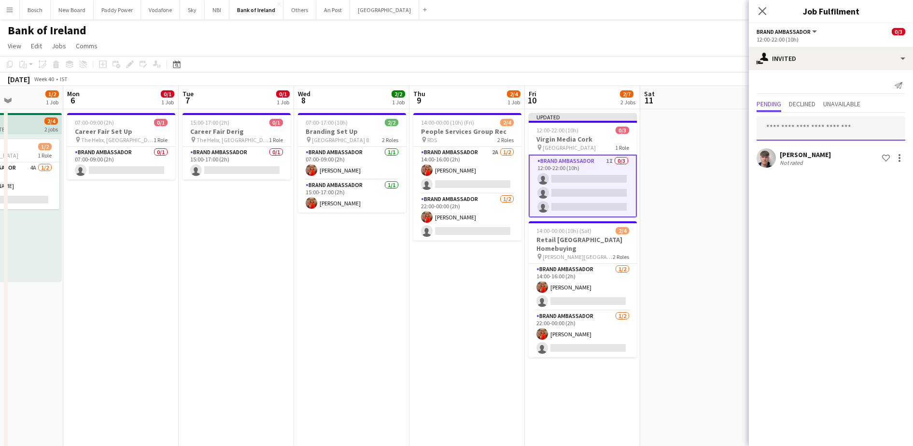
click at [826, 125] on input "text" at bounding box center [831, 128] width 149 height 24
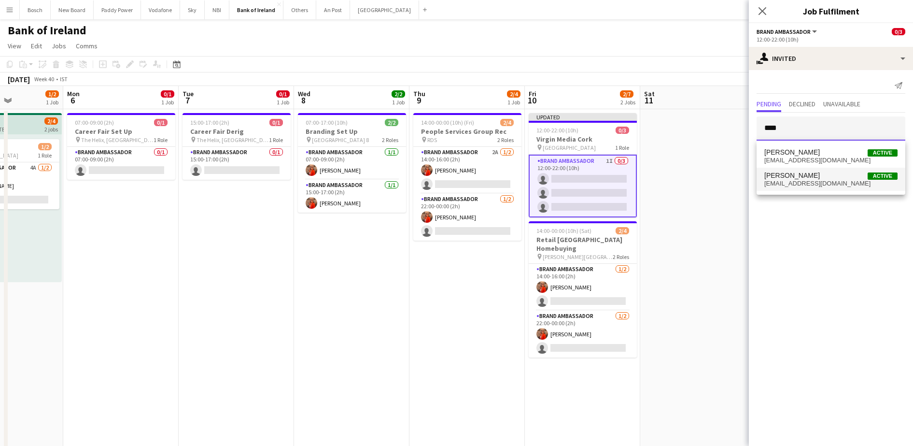
type input "****"
click at [819, 174] on span "[PERSON_NAME]" at bounding box center [793, 175] width 56 height 8
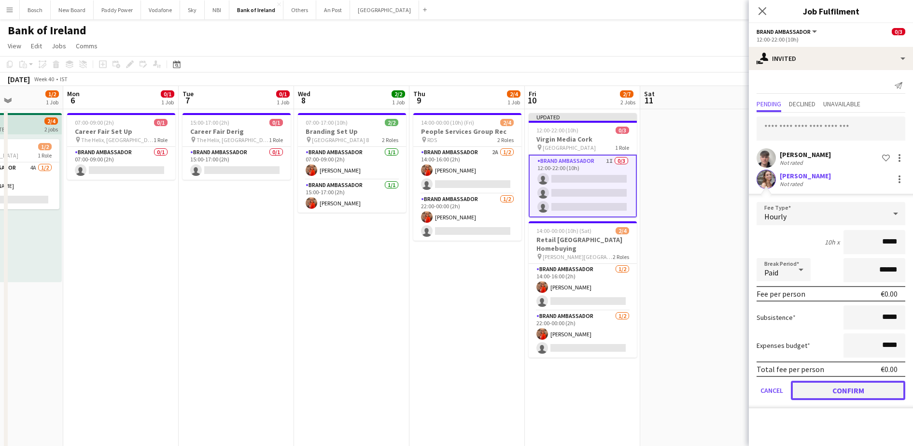
click at [816, 386] on button "Confirm" at bounding box center [848, 390] width 114 height 19
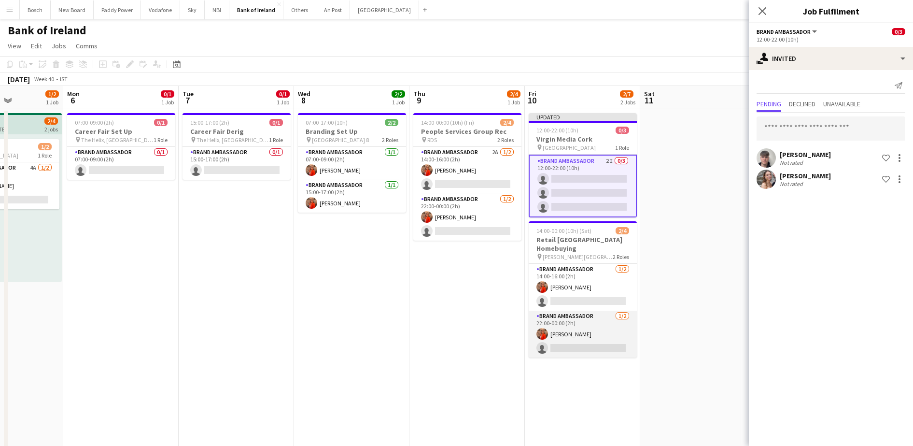
scroll to position [0, 250]
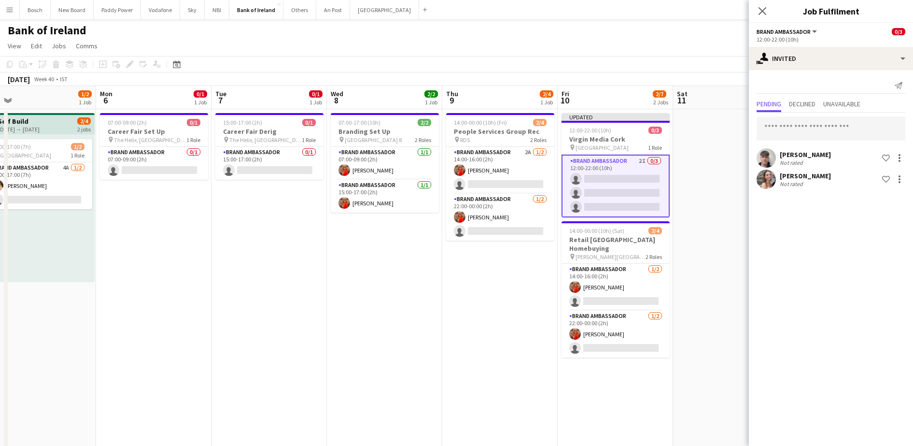
click at [693, 83] on div "[DATE] Week 40 • IST Publish 1 job Revert 1 job" at bounding box center [456, 79] width 913 height 14
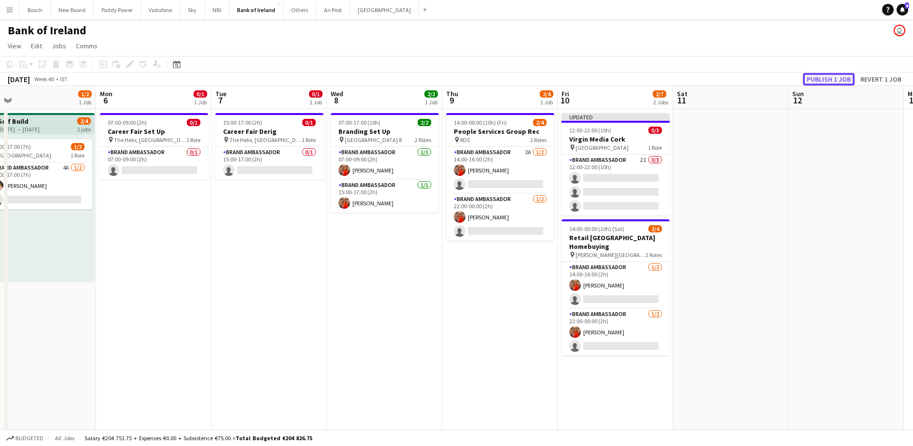
click at [820, 78] on button "Publish 1 job" at bounding box center [829, 79] width 52 height 13
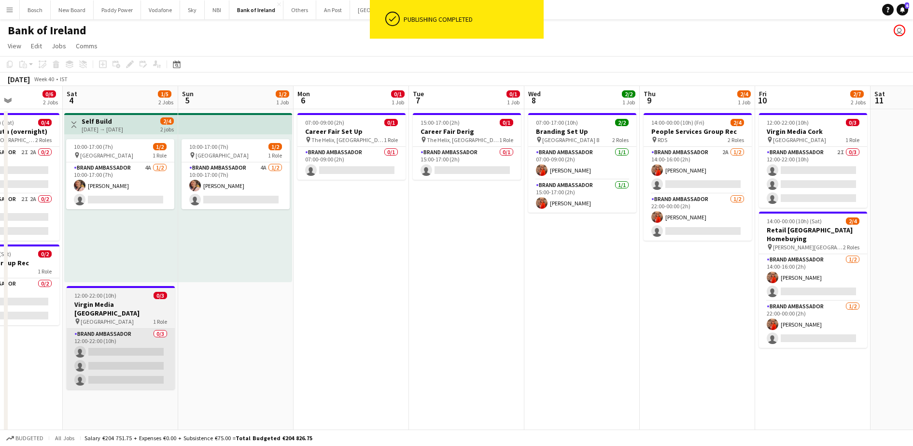
scroll to position [0, 283]
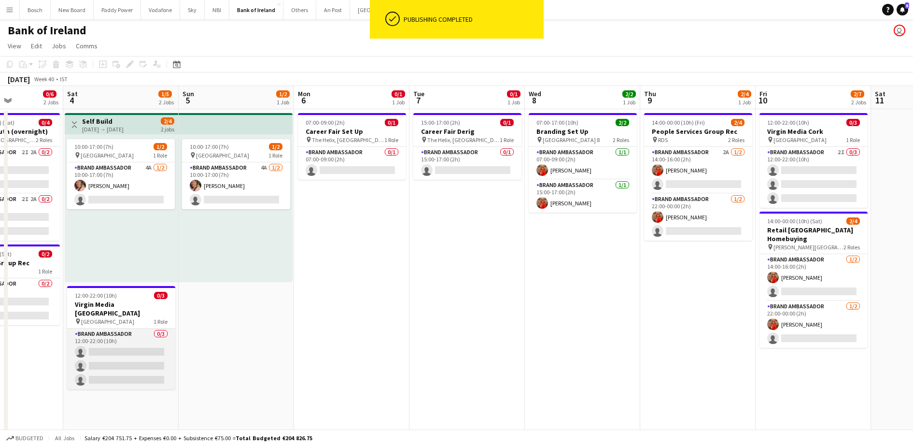
click at [72, 344] on app-card-role "Brand Ambassador 0/3 12:00-22:00 (10h) single-neutral-actions single-neutral-ac…" at bounding box center [121, 358] width 108 height 61
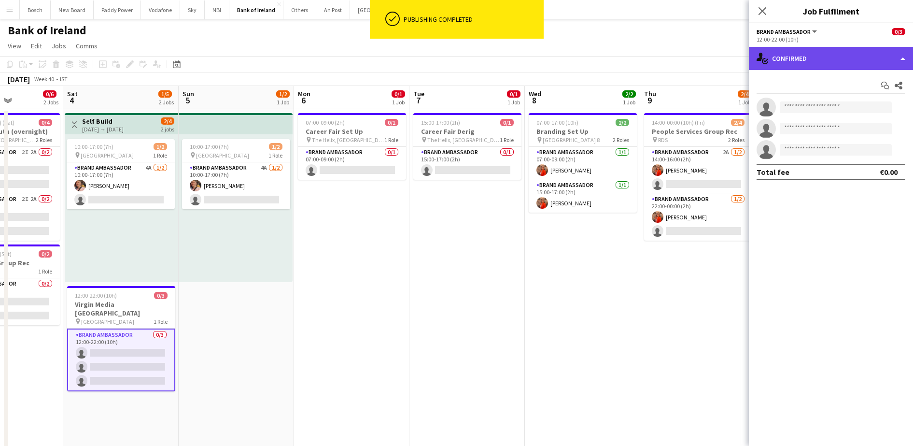
click at [803, 64] on div "single-neutral-actions-check-2 Confirmed" at bounding box center [831, 58] width 164 height 23
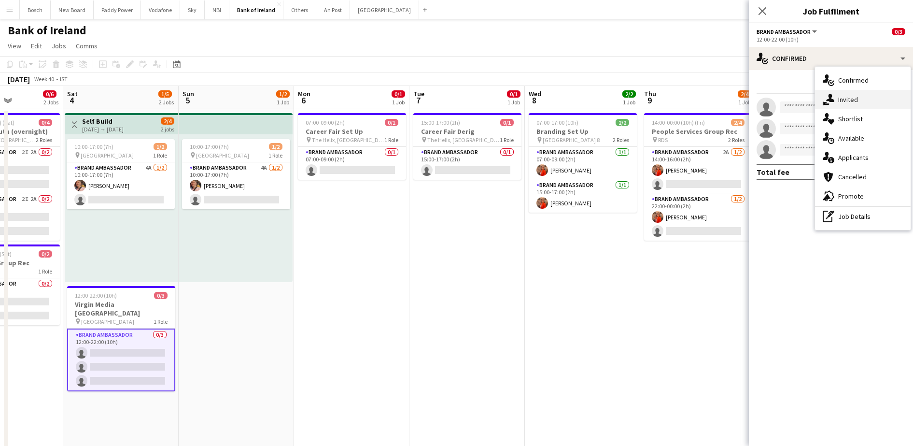
click at [857, 101] on div "single-neutral-actions-share-1 Invited" at bounding box center [863, 99] width 96 height 19
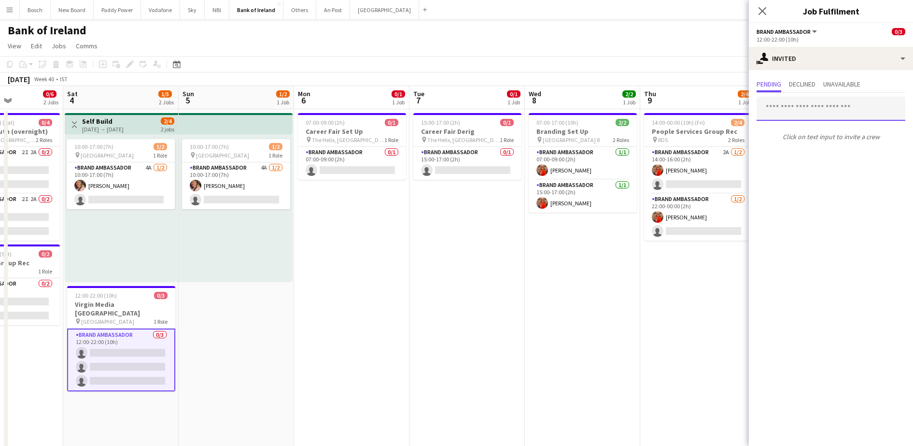
click at [789, 111] on input "text" at bounding box center [831, 109] width 149 height 24
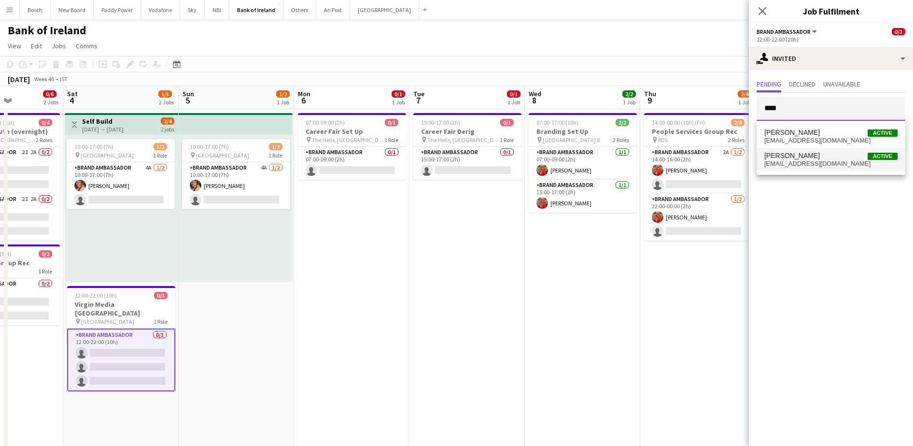
type input "****"
click at [802, 159] on span "[PERSON_NAME]" at bounding box center [793, 156] width 56 height 8
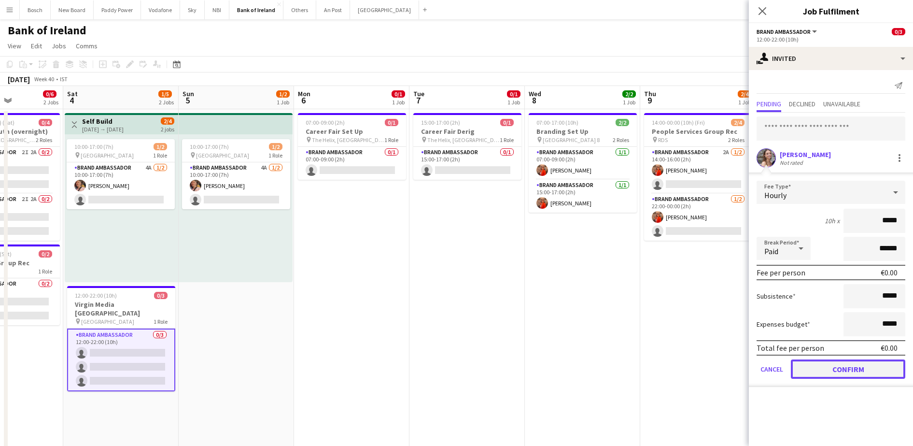
click at [832, 366] on button "Confirm" at bounding box center [848, 368] width 114 height 19
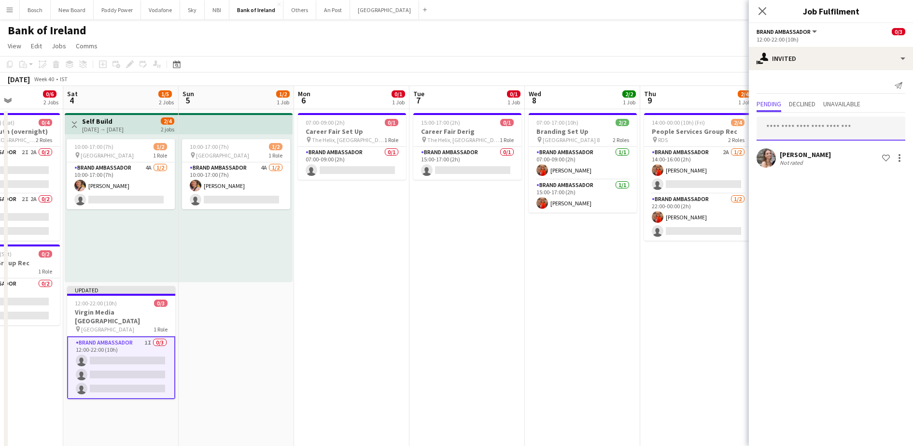
click at [841, 135] on input "text" at bounding box center [831, 128] width 149 height 24
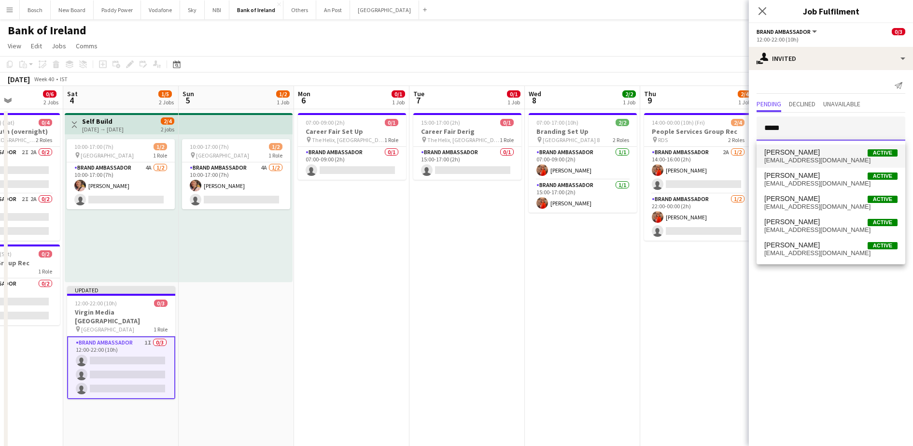
type input "*****"
click at [825, 159] on span "[EMAIL_ADDRESS][DOMAIN_NAME]" at bounding box center [831, 160] width 133 height 8
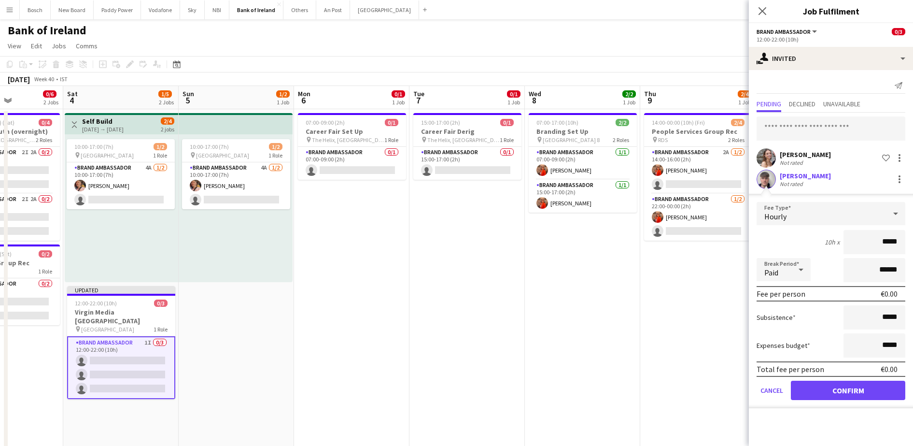
click at [834, 378] on form "Fee Type Hourly 10h x ***** Break Period Paid ****** Fee per person €0.00 Subsi…" at bounding box center [831, 305] width 164 height 206
click at [835, 388] on button "Confirm" at bounding box center [848, 390] width 114 height 19
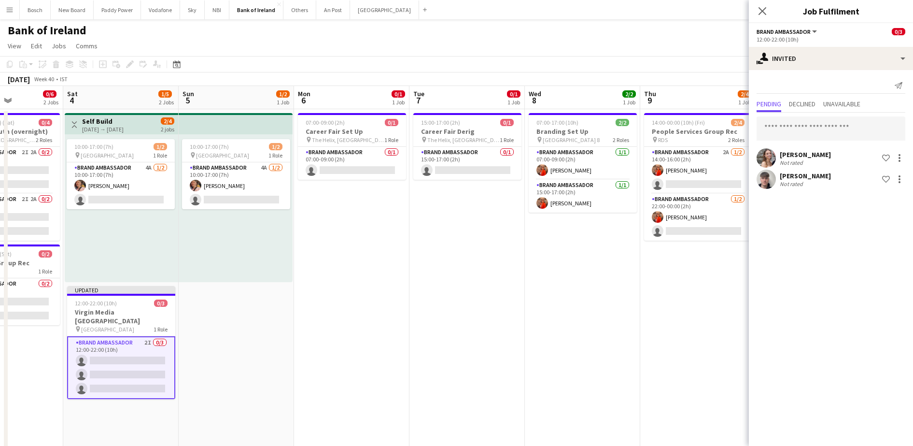
click at [686, 44] on app-page-menu "View Day view expanded Day view collapsed Month view Date picker Jump to [DATE]…" at bounding box center [456, 47] width 913 height 18
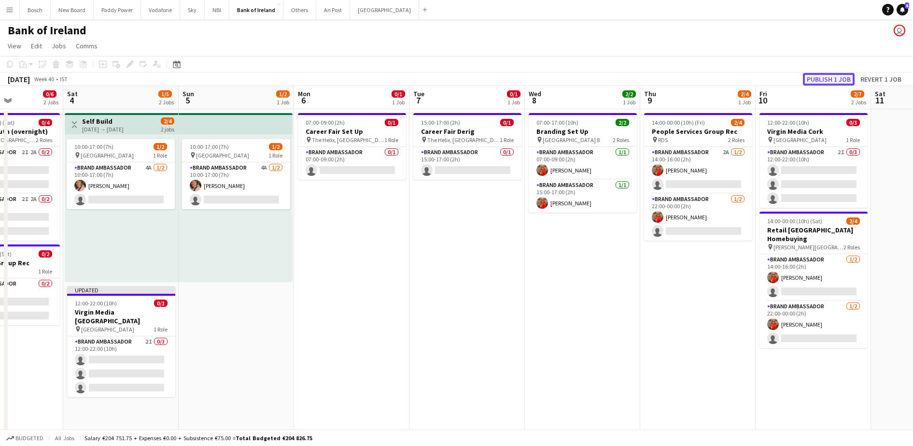
click at [820, 82] on button "Publish 1 job" at bounding box center [829, 79] width 52 height 13
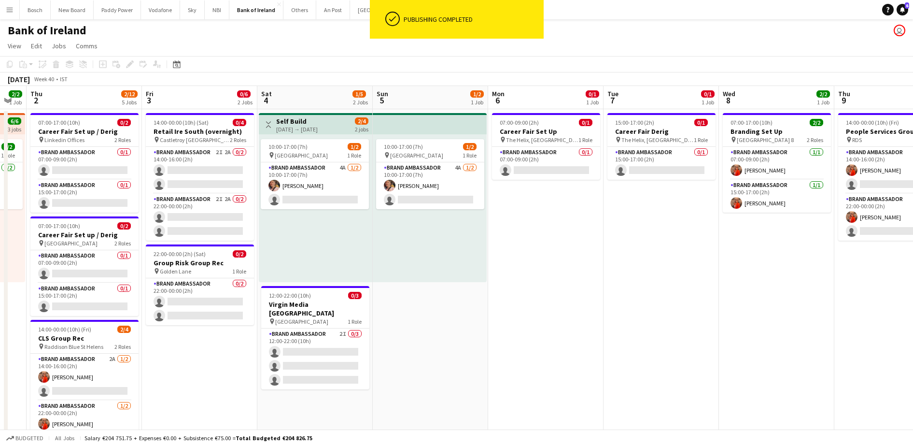
scroll to position [0, 203]
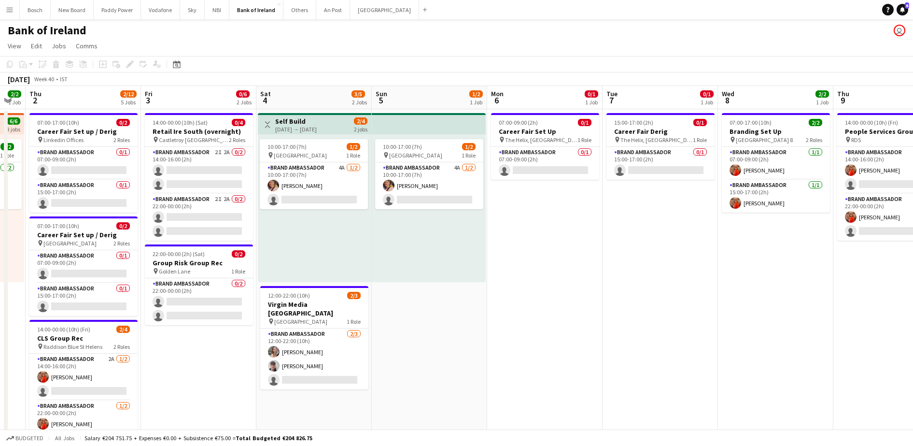
drag, startPoint x: 781, startPoint y: 303, endPoint x: 779, endPoint y: 293, distance: 10.9
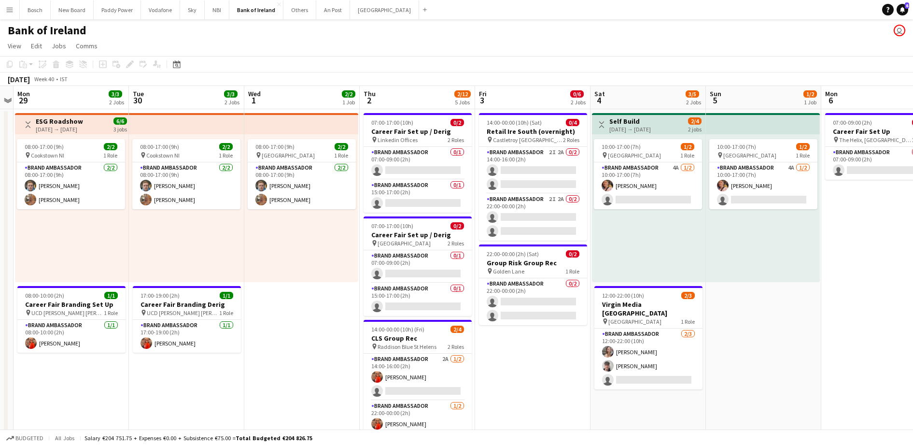
drag, startPoint x: 510, startPoint y: 320, endPoint x: 844, endPoint y: 288, distance: 335.2
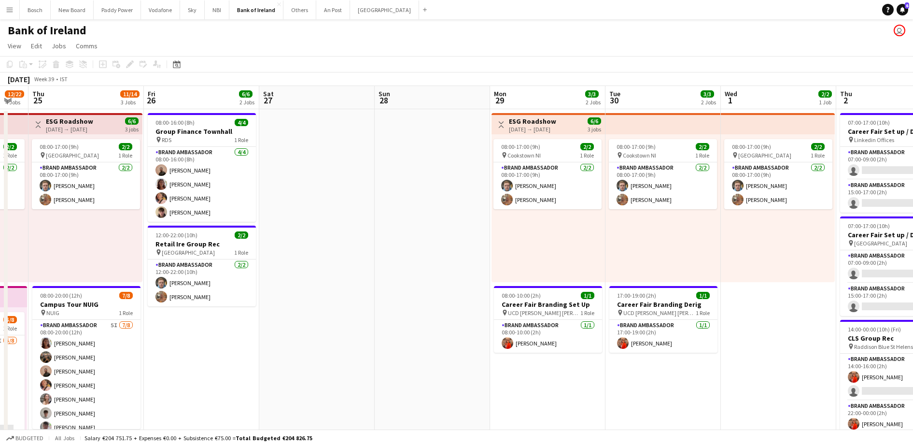
drag, startPoint x: 194, startPoint y: 382, endPoint x: 594, endPoint y: 353, distance: 401.4
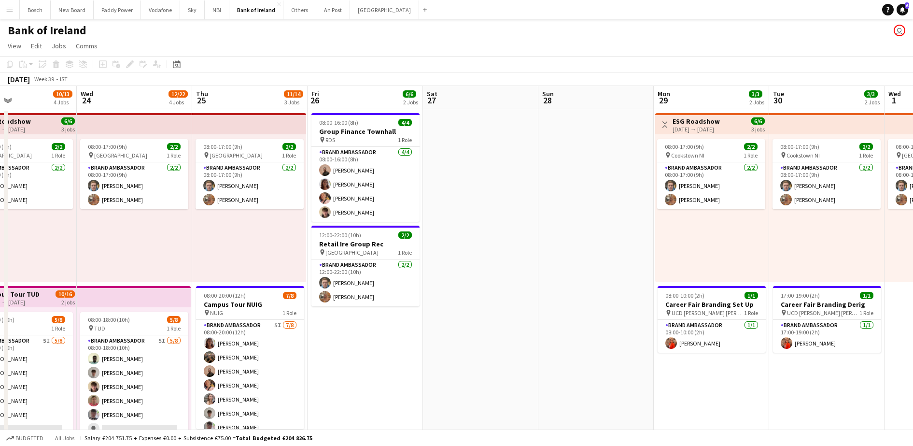
scroll to position [0, 268]
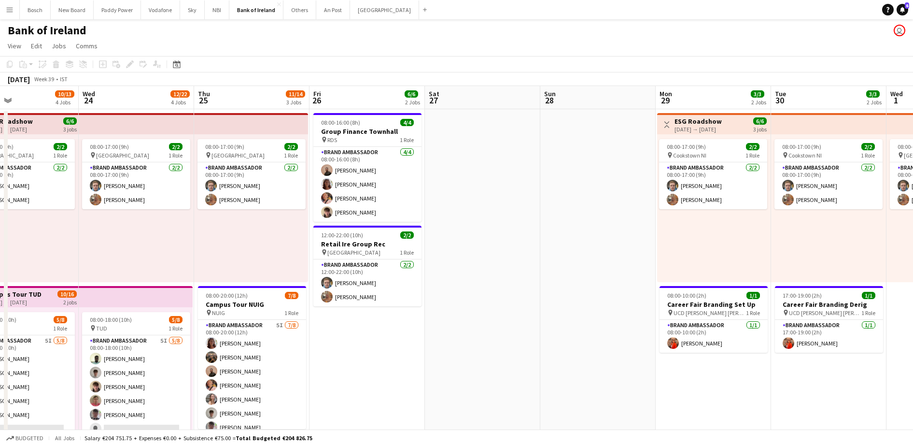
drag, startPoint x: 294, startPoint y: 357, endPoint x: 527, endPoint y: 338, distance: 234.1
drag, startPoint x: 354, startPoint y: 355, endPoint x: 780, endPoint y: 335, distance: 426.4
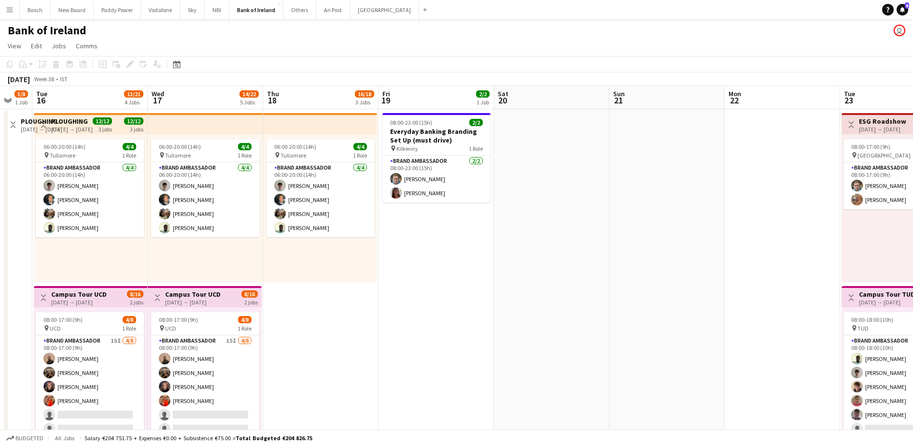
drag, startPoint x: 289, startPoint y: 336, endPoint x: 708, endPoint y: 315, distance: 419.2
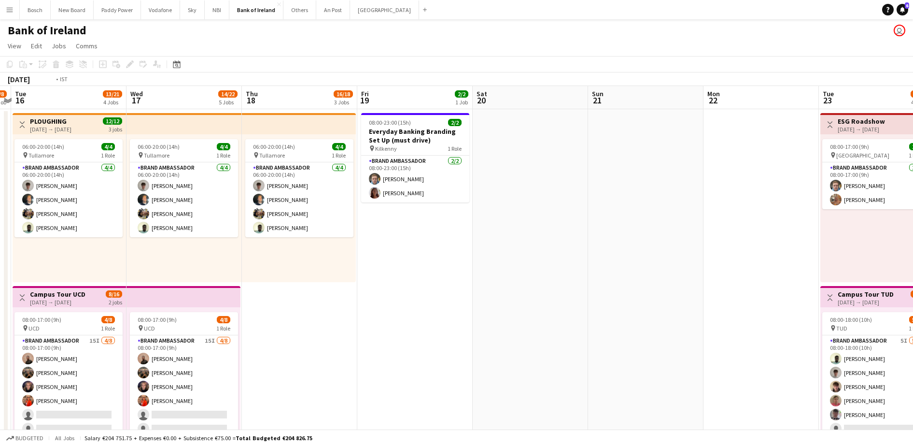
drag, startPoint x: 506, startPoint y: 317, endPoint x: 892, endPoint y: 299, distance: 385.8
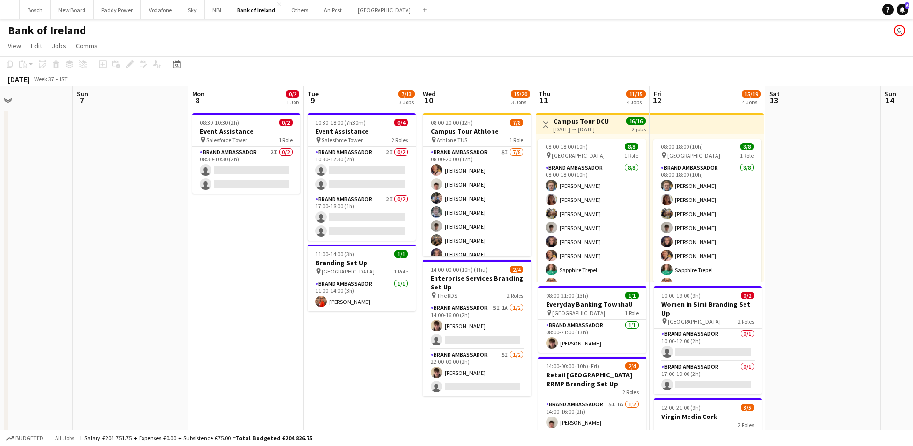
drag, startPoint x: 326, startPoint y: 321, endPoint x: 794, endPoint y: 290, distance: 469.5
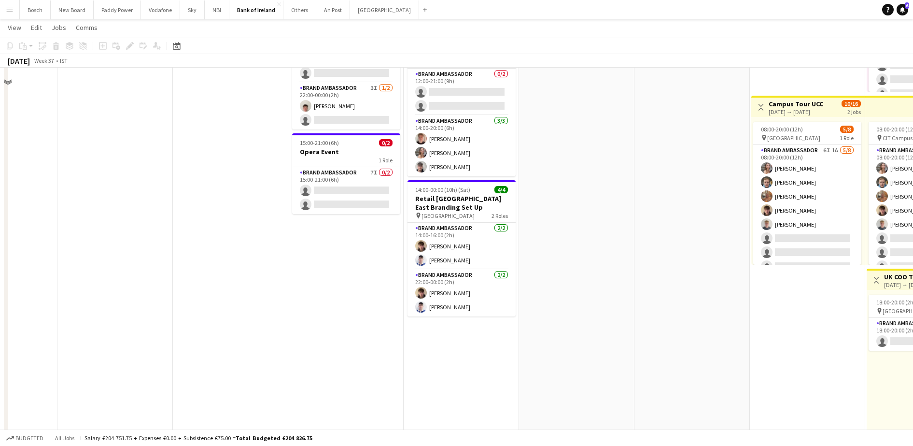
scroll to position [121, 0]
